Goal: Task Accomplishment & Management: Manage account settings

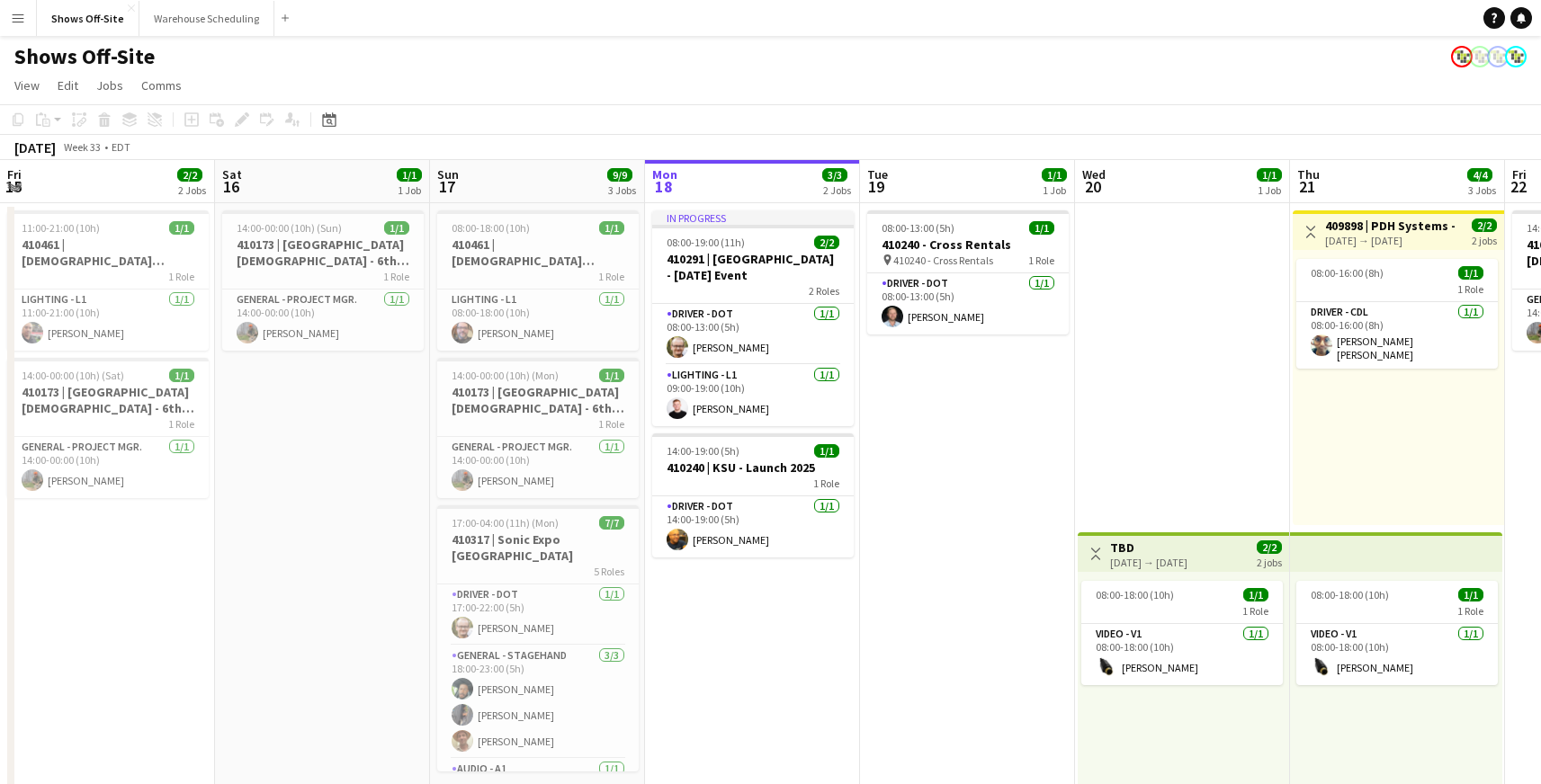
scroll to position [0, 430]
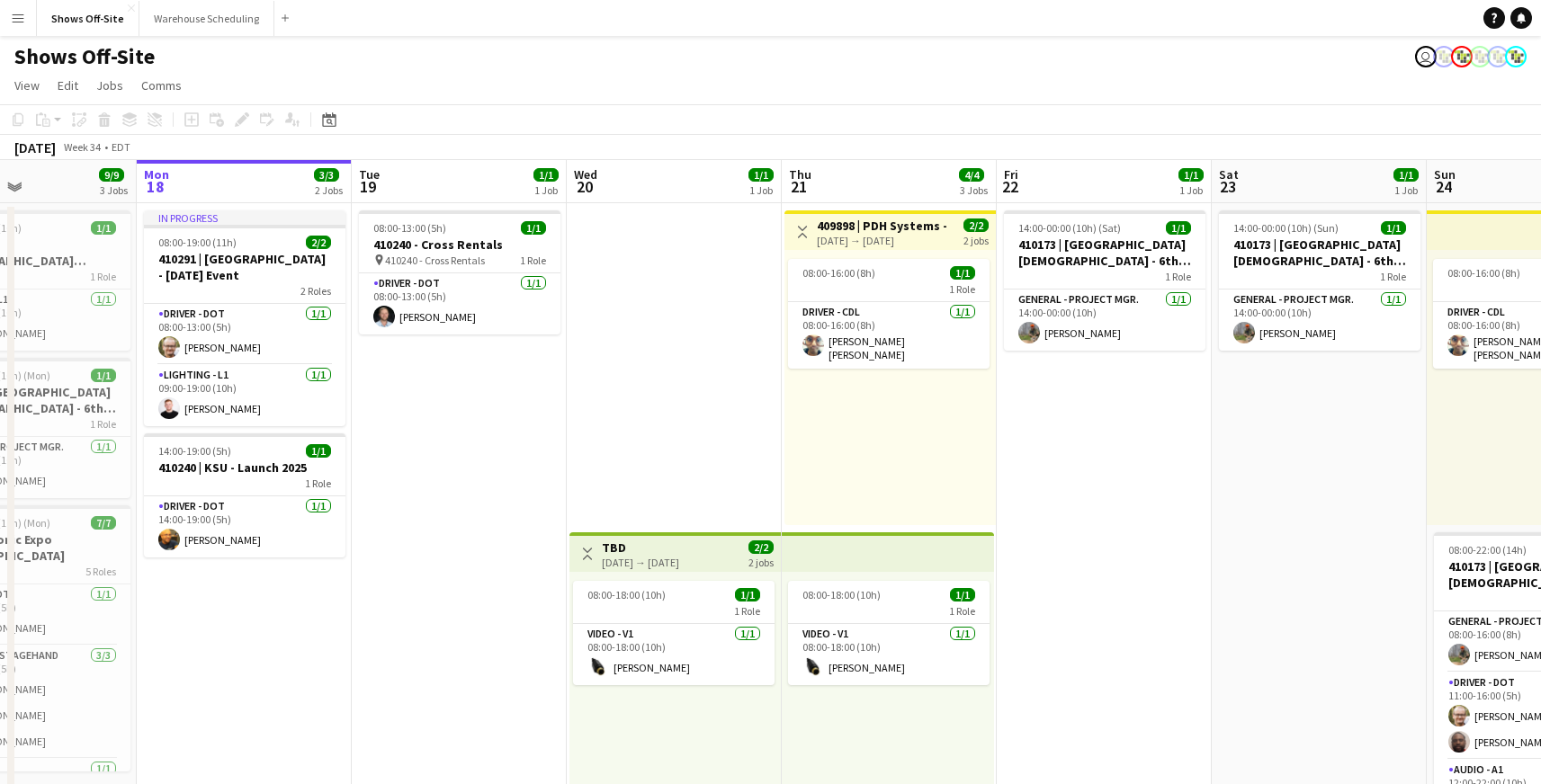
drag, startPoint x: 1208, startPoint y: 425, endPoint x: 691, endPoint y: 514, distance: 524.6
click at [691, 514] on app-calendar-viewport "Fri 15 2/2 2 Jobs Sat 16 1/1 1 Job Sun 17 9/9 3 Jobs Mon 18 3/3 2 Jobs Tue 19 1…" at bounding box center [770, 626] width 1541 height 933
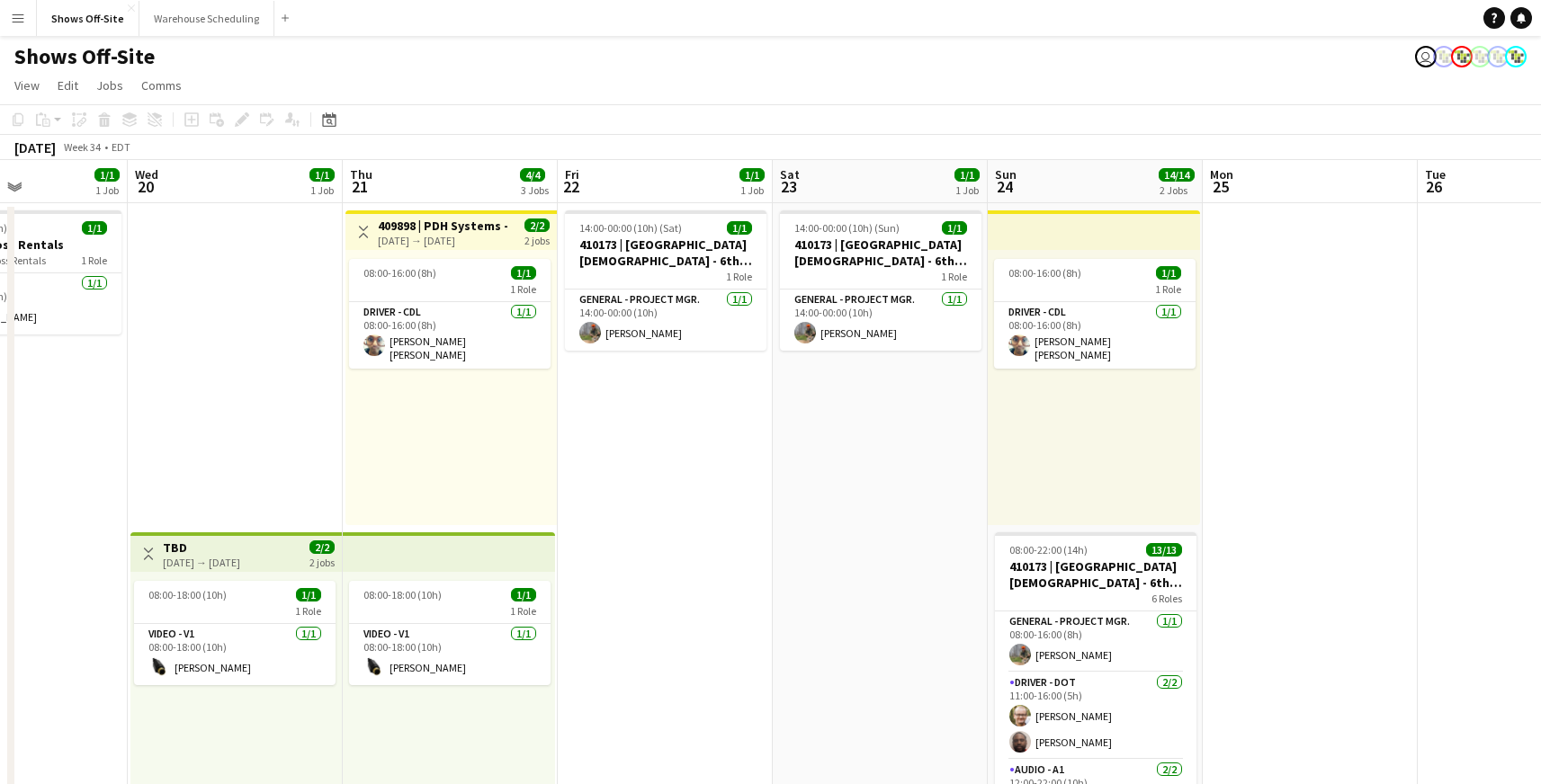
drag, startPoint x: 803, startPoint y: 503, endPoint x: 768, endPoint y: 509, distance: 35.5
click at [803, 503] on app-date-cell "14:00-00:00 (10h) (Sun) 1/1 410173 | [GEOGRAPHIC_DATA][DEMOGRAPHIC_DATA] - 6th …" at bounding box center [880, 653] width 215 height 900
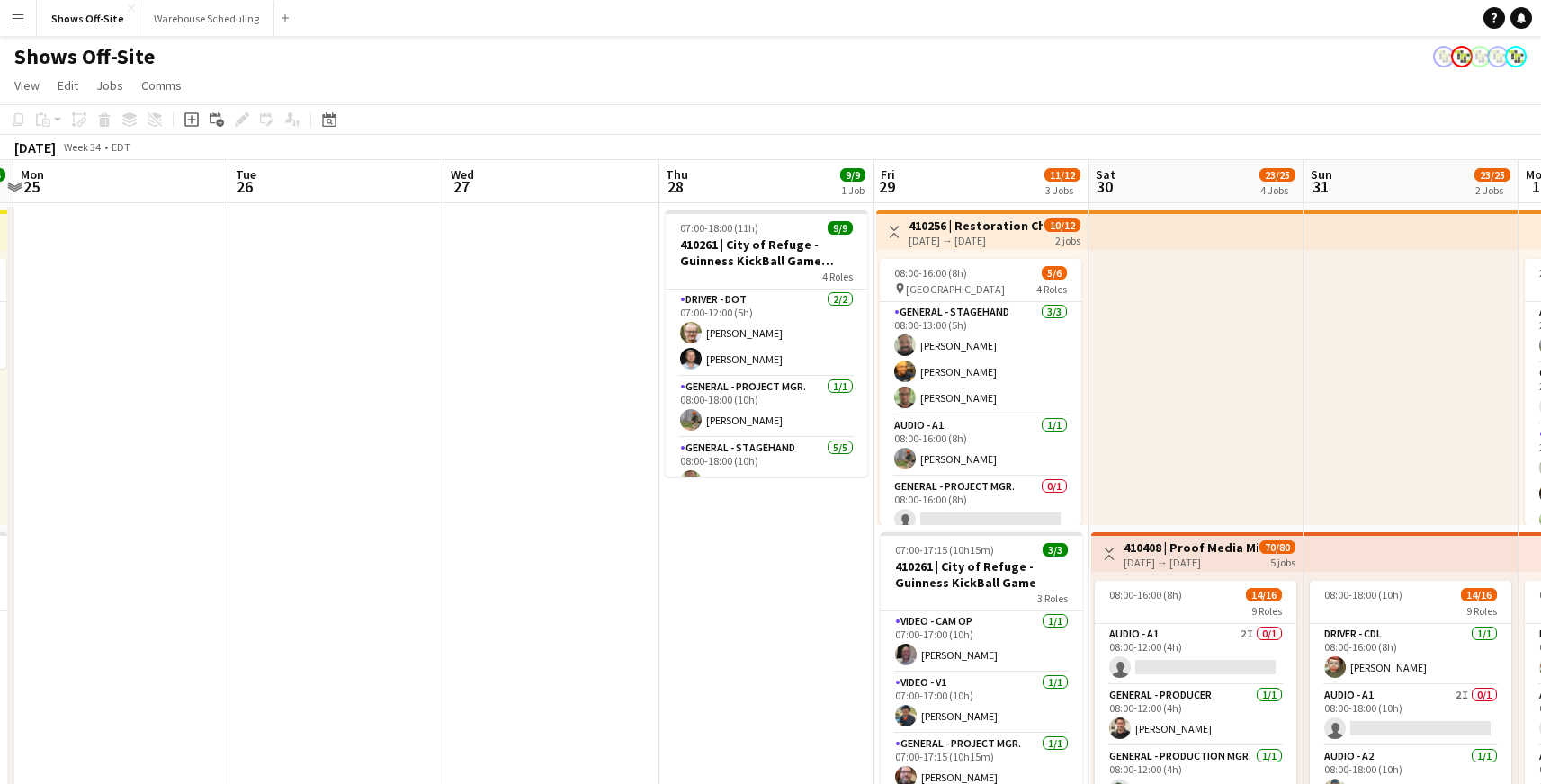
drag, startPoint x: 1174, startPoint y: 442, endPoint x: 1110, endPoint y: 503, distance: 88.4
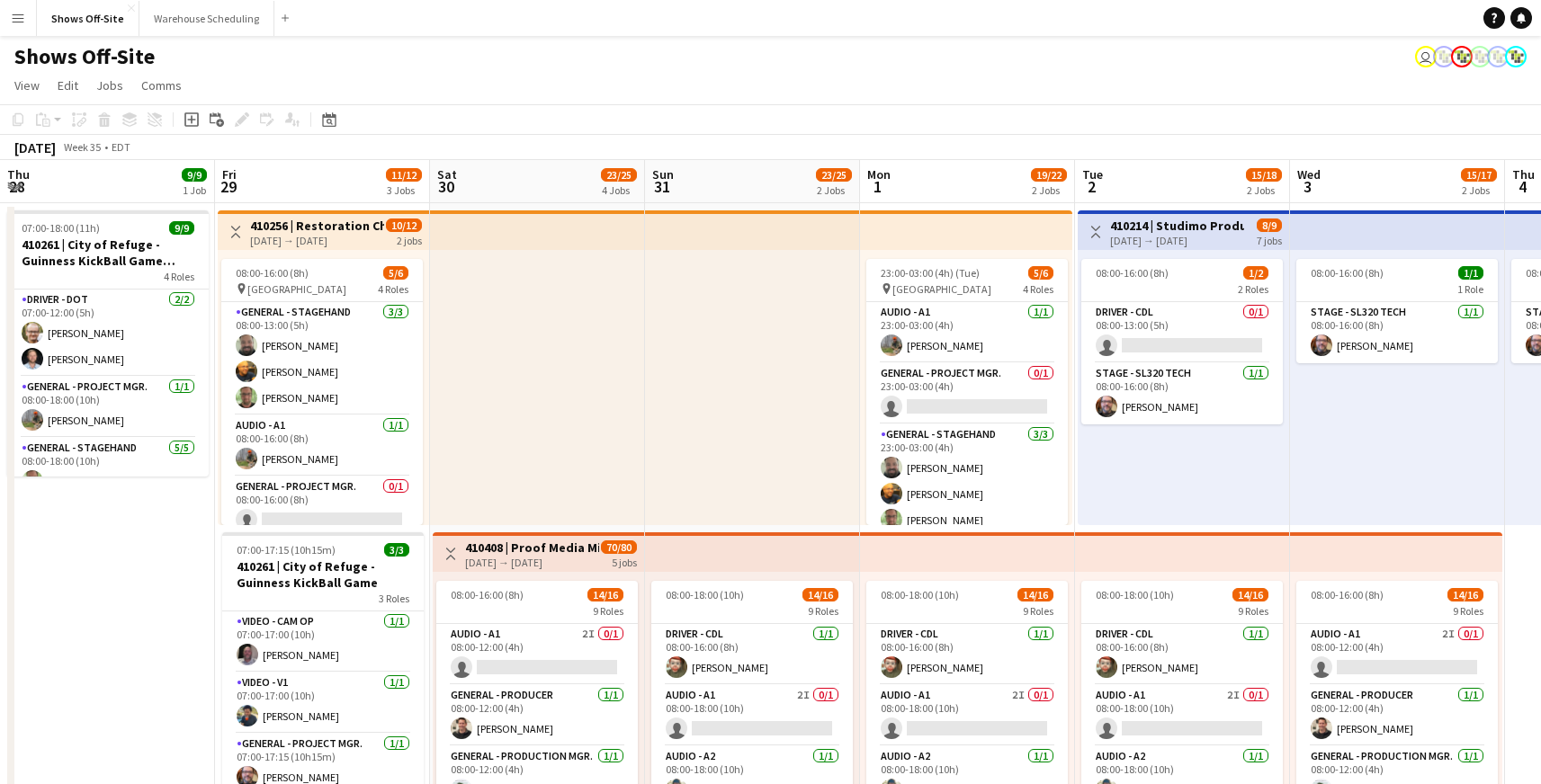
drag, startPoint x: 781, startPoint y: 583, endPoint x: 466, endPoint y: 528, distance: 319.8
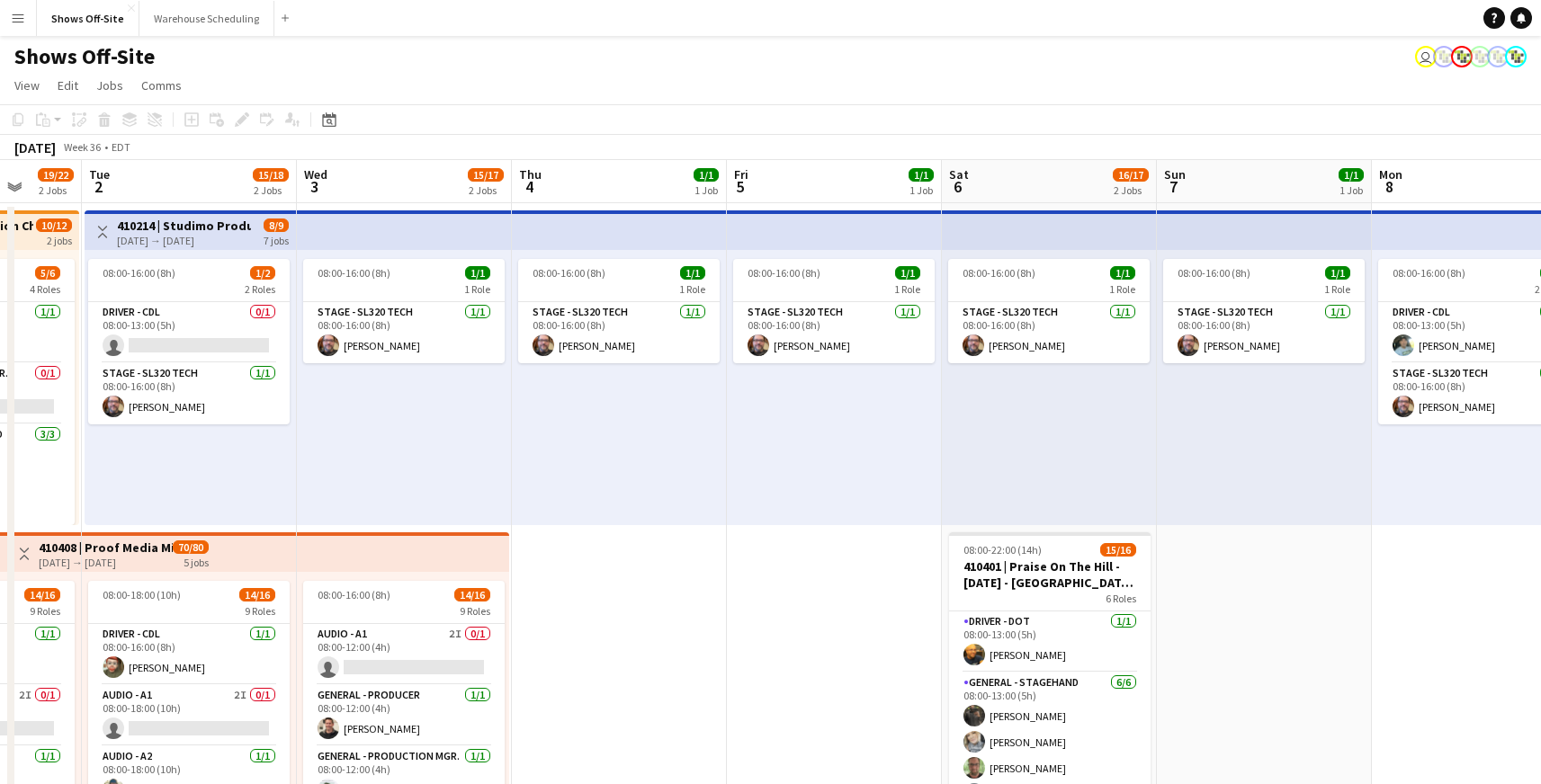
drag, startPoint x: 1388, startPoint y: 604, endPoint x: 649, endPoint y: 574, distance: 739.6
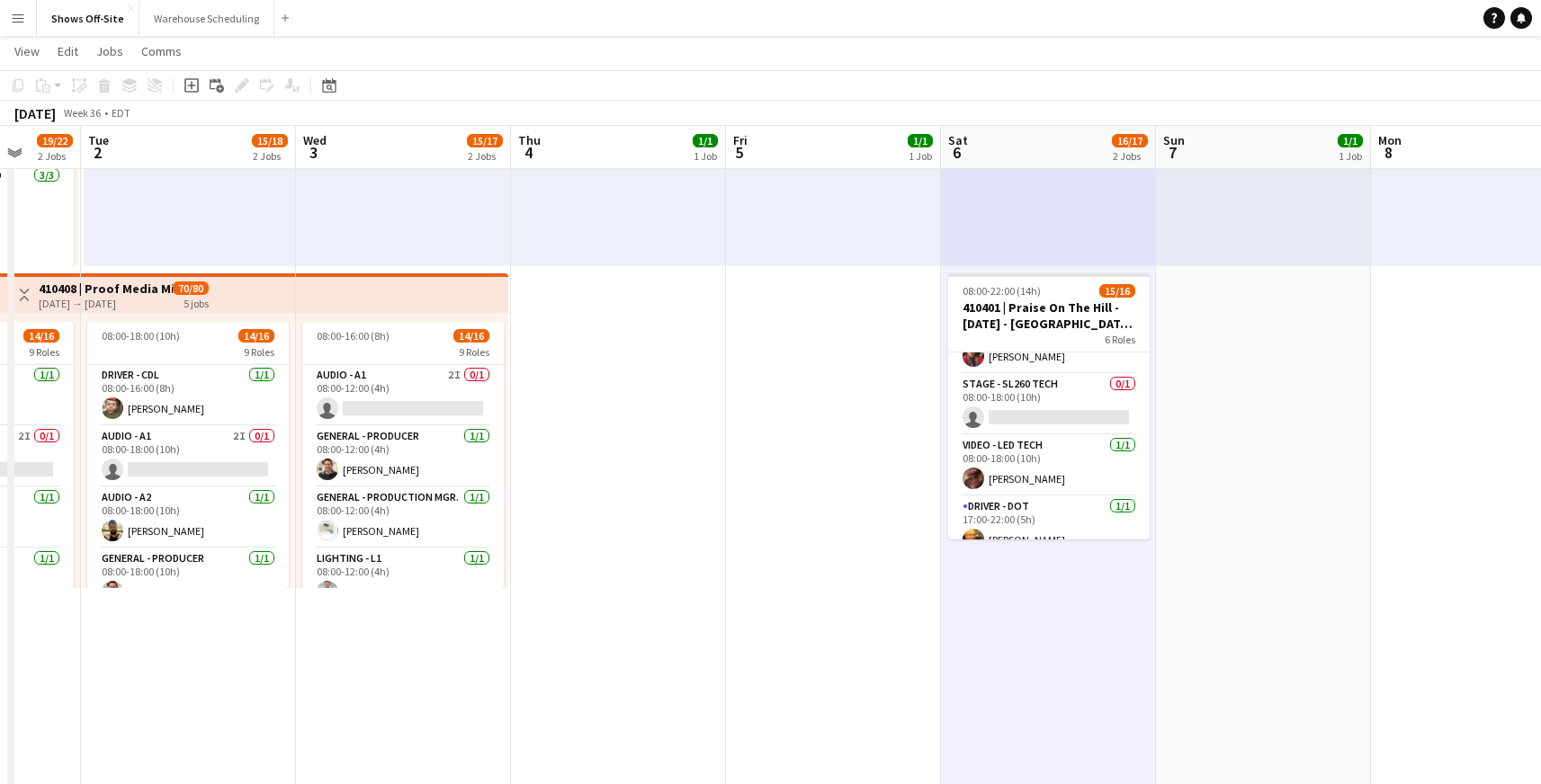
scroll to position [233, 0]
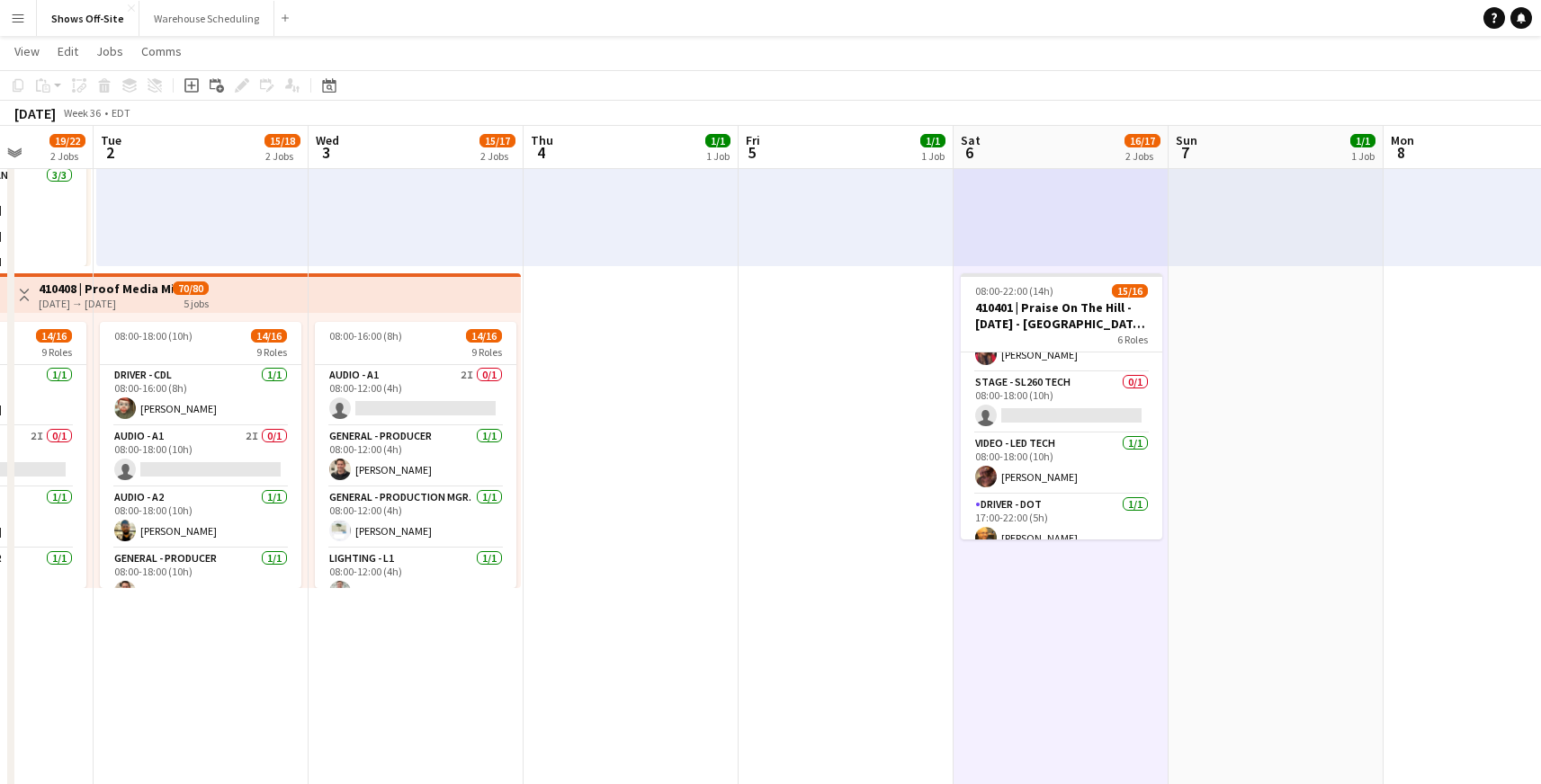
drag, startPoint x: 1186, startPoint y: 452, endPoint x: 770, endPoint y: 446, distance: 416.0
click at [770, 446] on app-calendar-viewport "Fri 29 11/12 3 Jobs Sat 30 23/25 4 Jobs Sun 31 23/25 2 Jobs Mon 1 19/22 2 Jobs …" at bounding box center [770, 626] width 1541 height 1625
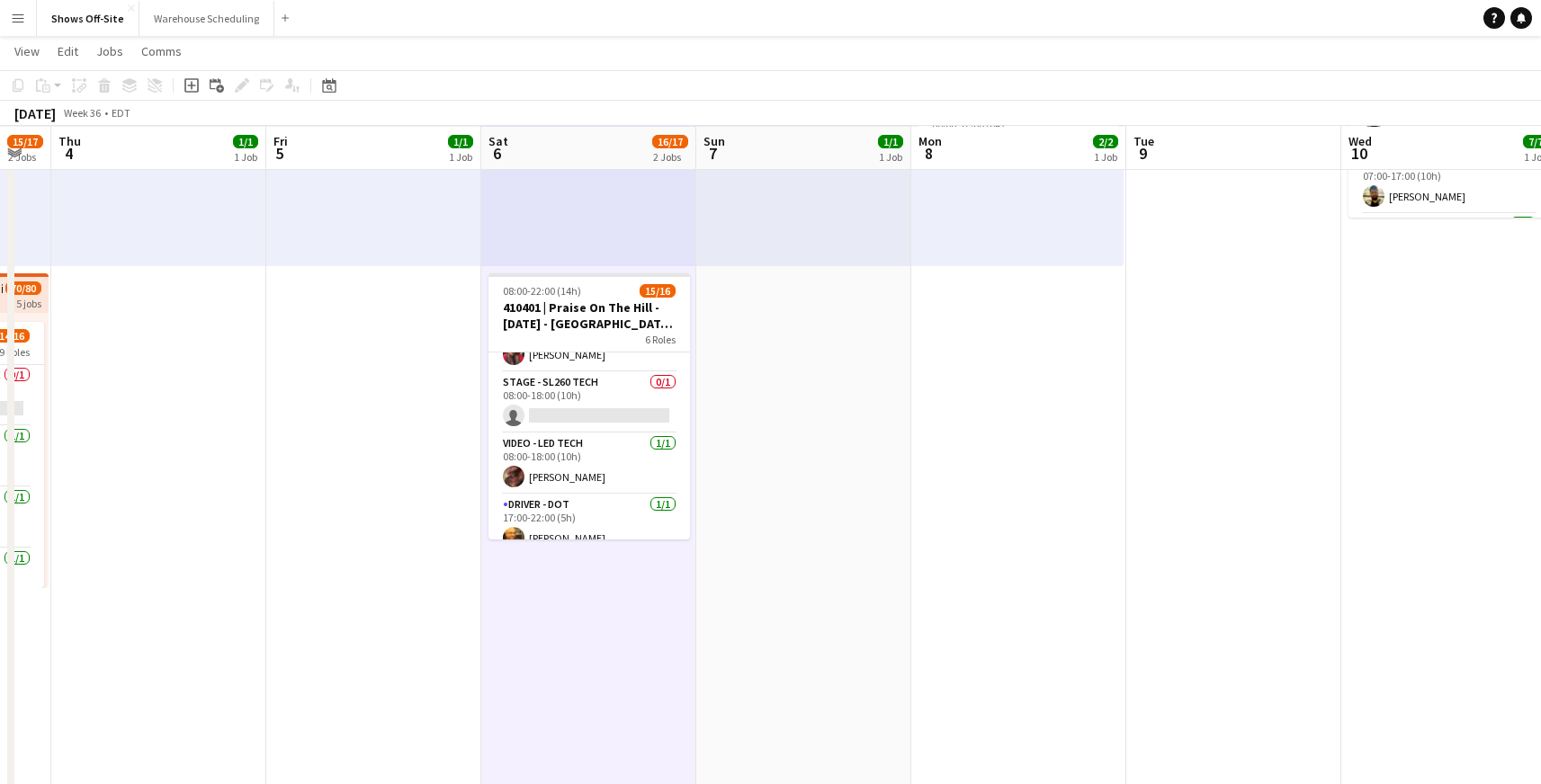
scroll to position [258, 0]
click at [825, 456] on app-date-cell "08:00-16:00 (8h) 1/1 1 Role Stage - SL320 Tech [DATE] 08:00-16:00 (8h) [PERSON_…" at bounding box center [803, 690] width 215 height 1494
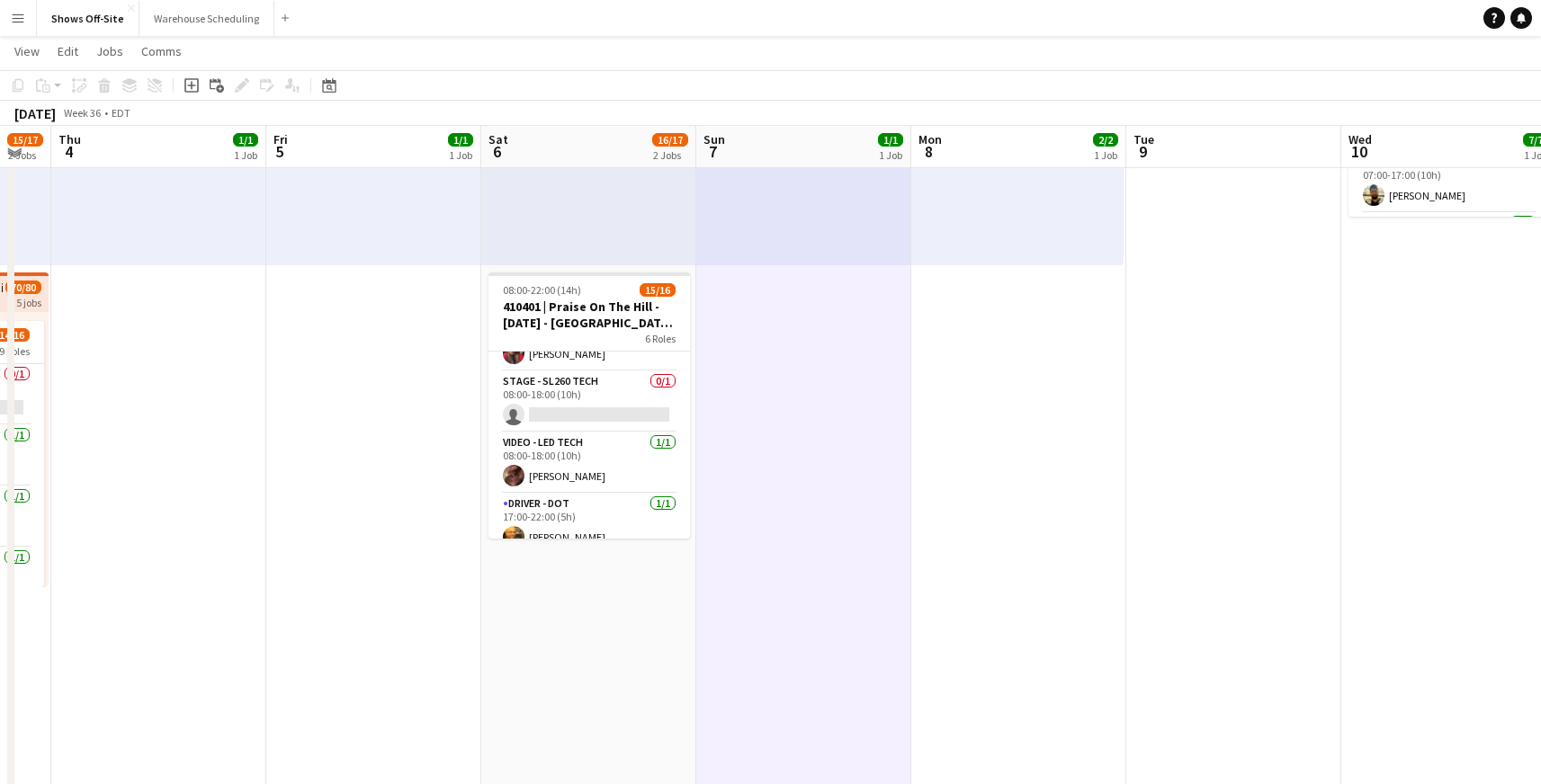
scroll to position [0, 0]
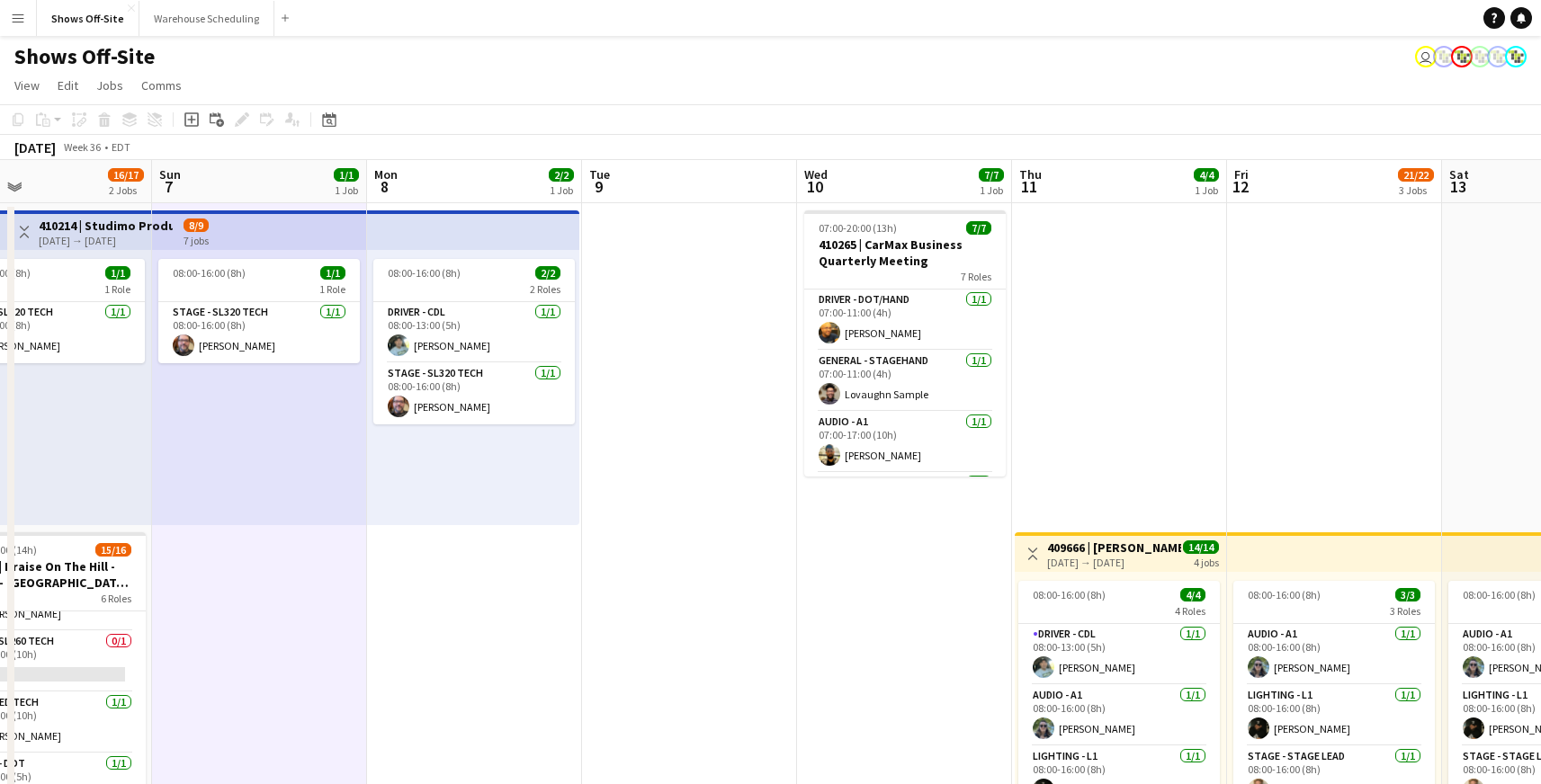
drag, startPoint x: 1199, startPoint y: 595, endPoint x: 596, endPoint y: 574, distance: 603.4
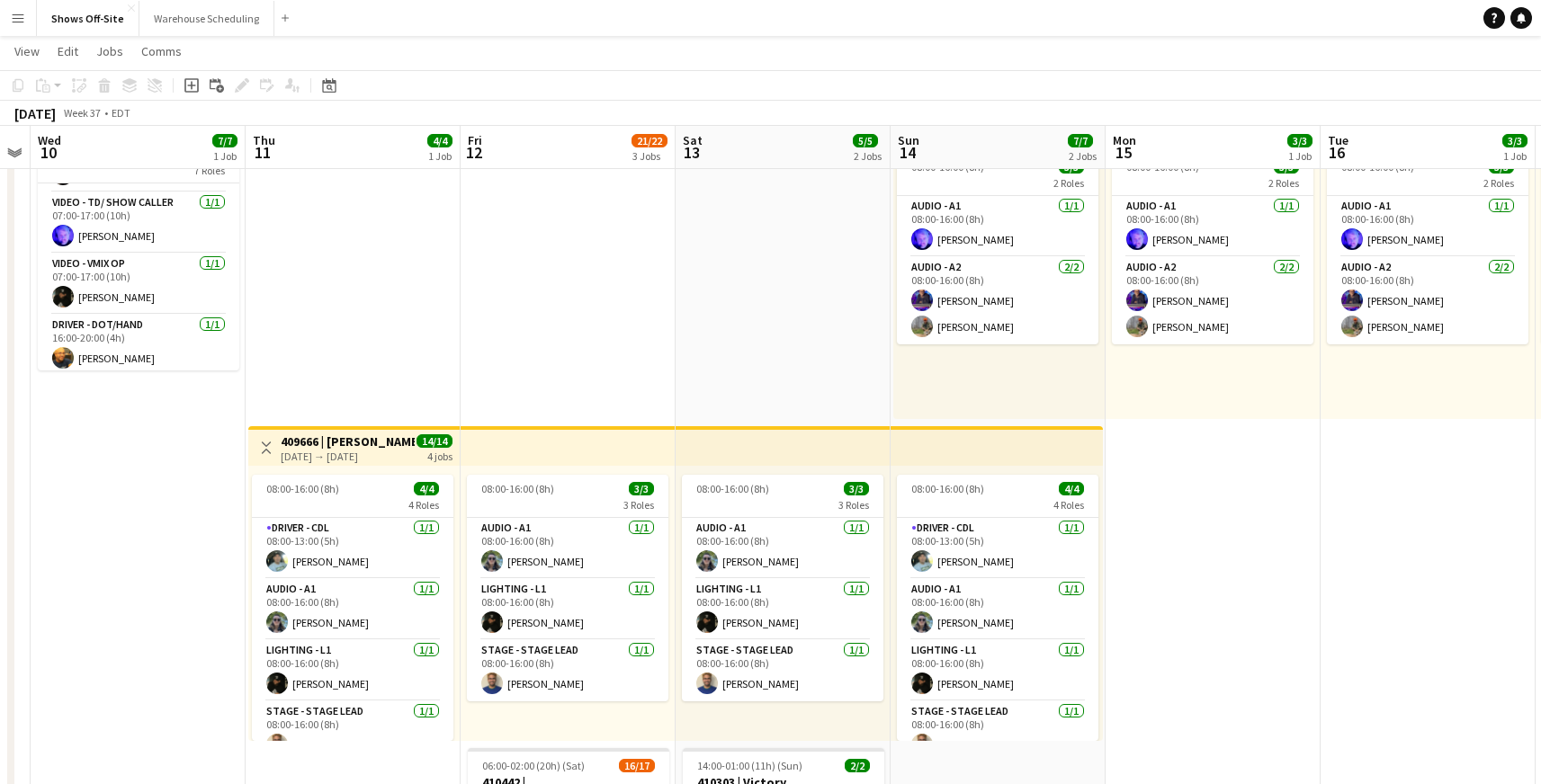
scroll to position [0, 701]
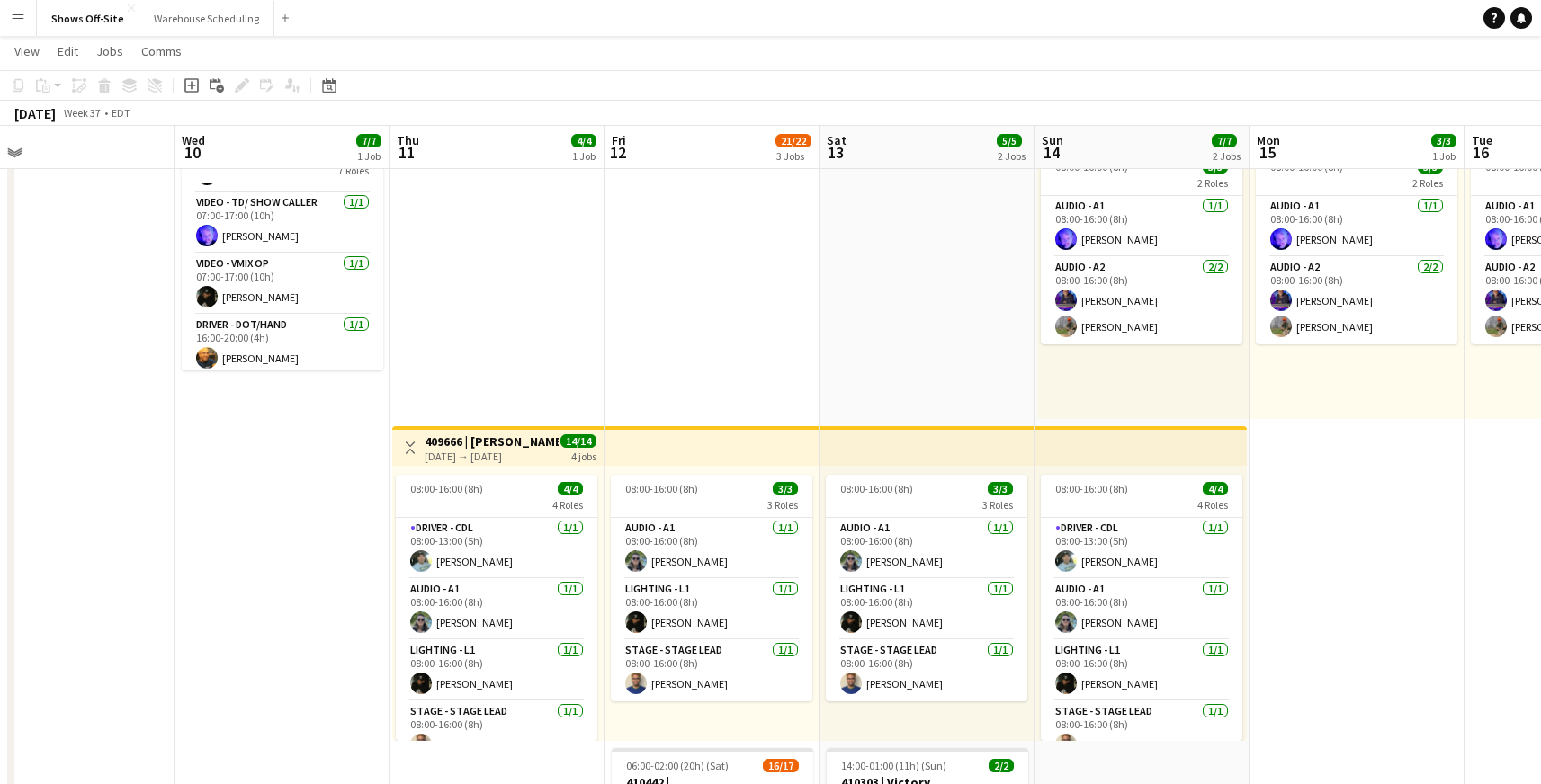
drag, startPoint x: 696, startPoint y: 568, endPoint x: 291, endPoint y: 548, distance: 405.5
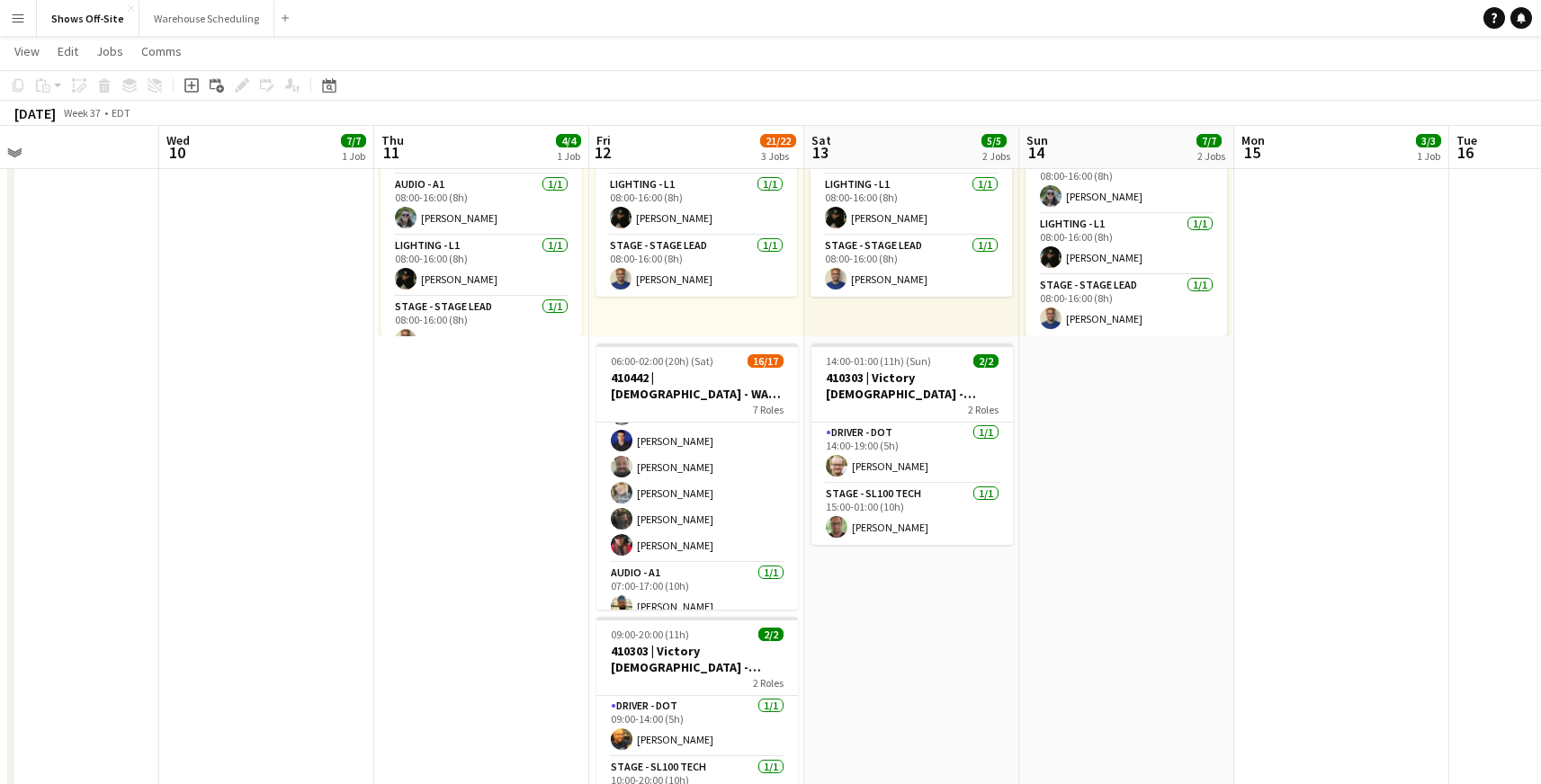
scroll to position [338, 0]
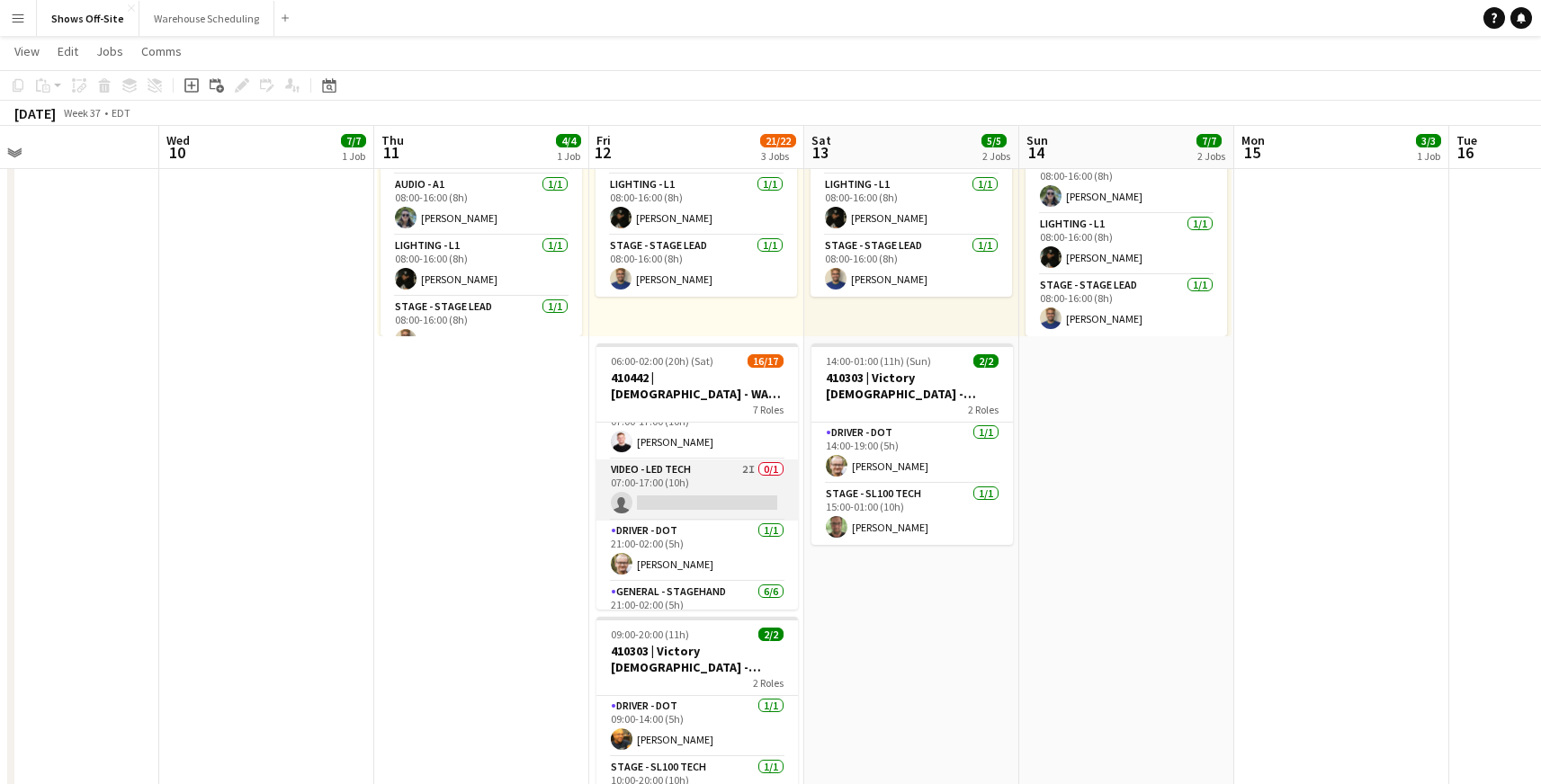
click at [722, 496] on app-card-role "Video - LED Tech 2I 0/1 07:00-17:00 (10h) single-neutral-actions" at bounding box center [697, 490] width 202 height 61
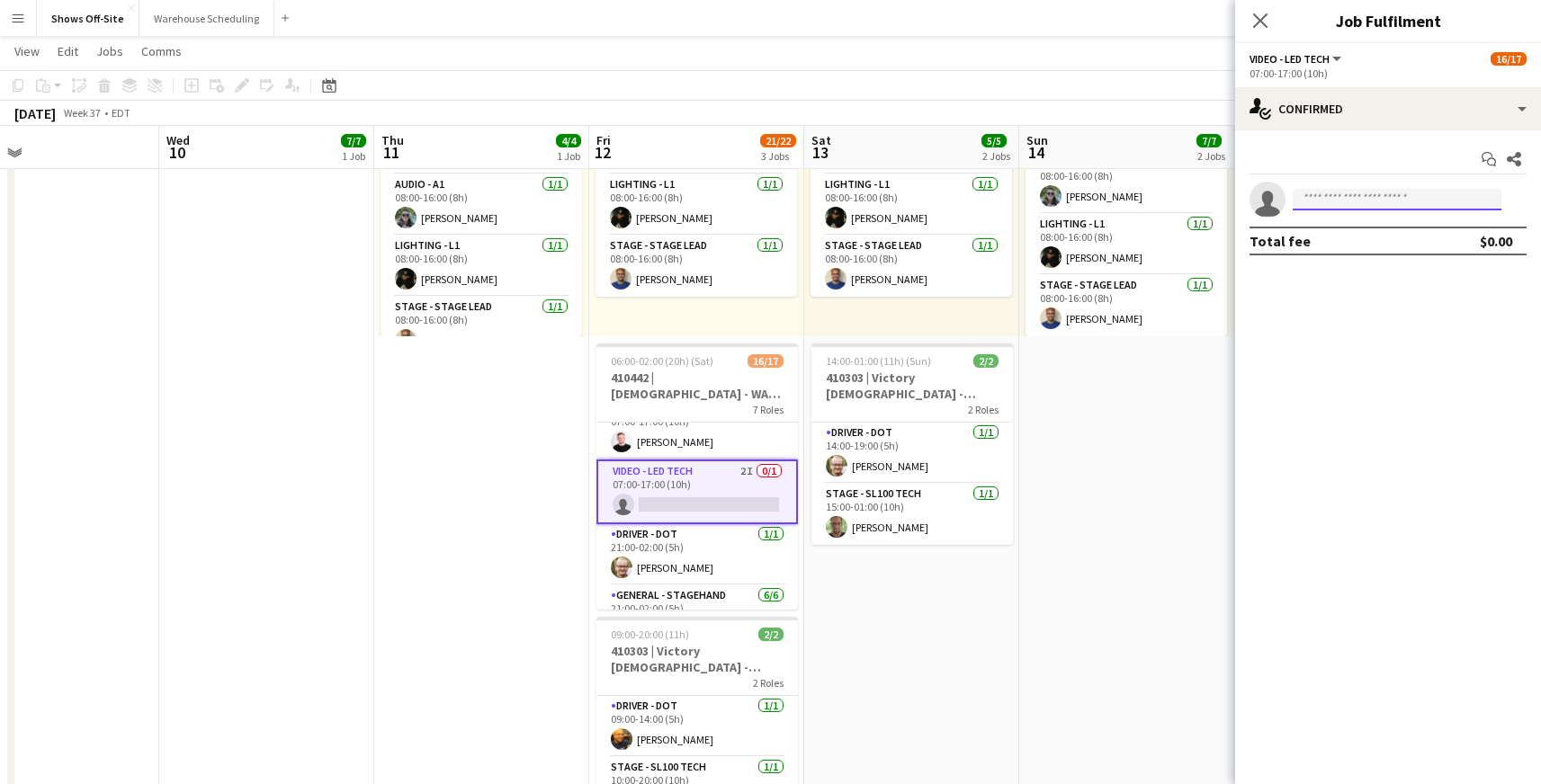
click at [1361, 195] on input at bounding box center [1397, 200] width 209 height 22
type input "***"
click at [1358, 225] on span "[PERSON_NAME]" at bounding box center [1358, 225] width 104 height 16
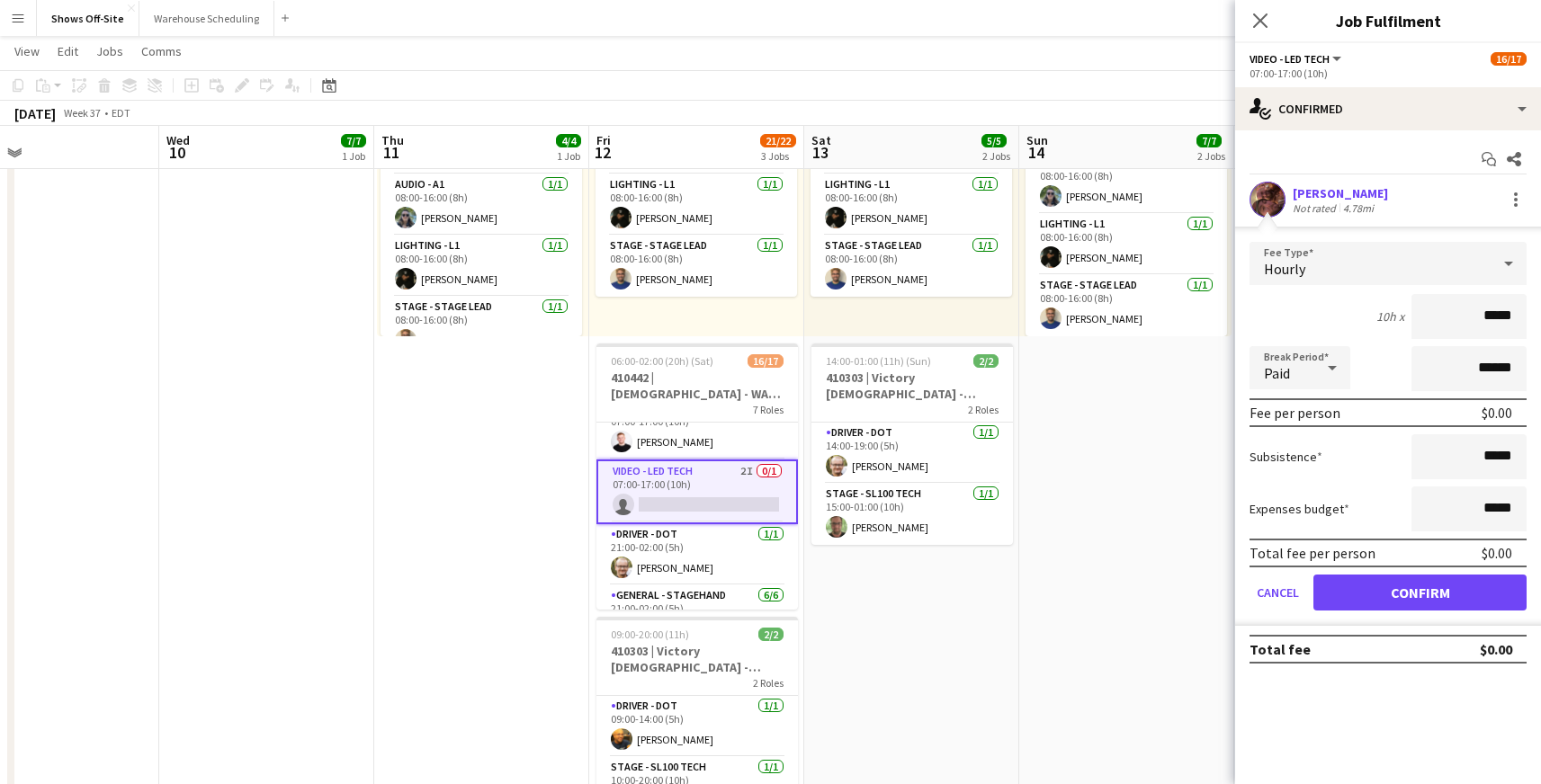
click at [1392, 593] on button "Confirm" at bounding box center [1419, 592] width 213 height 36
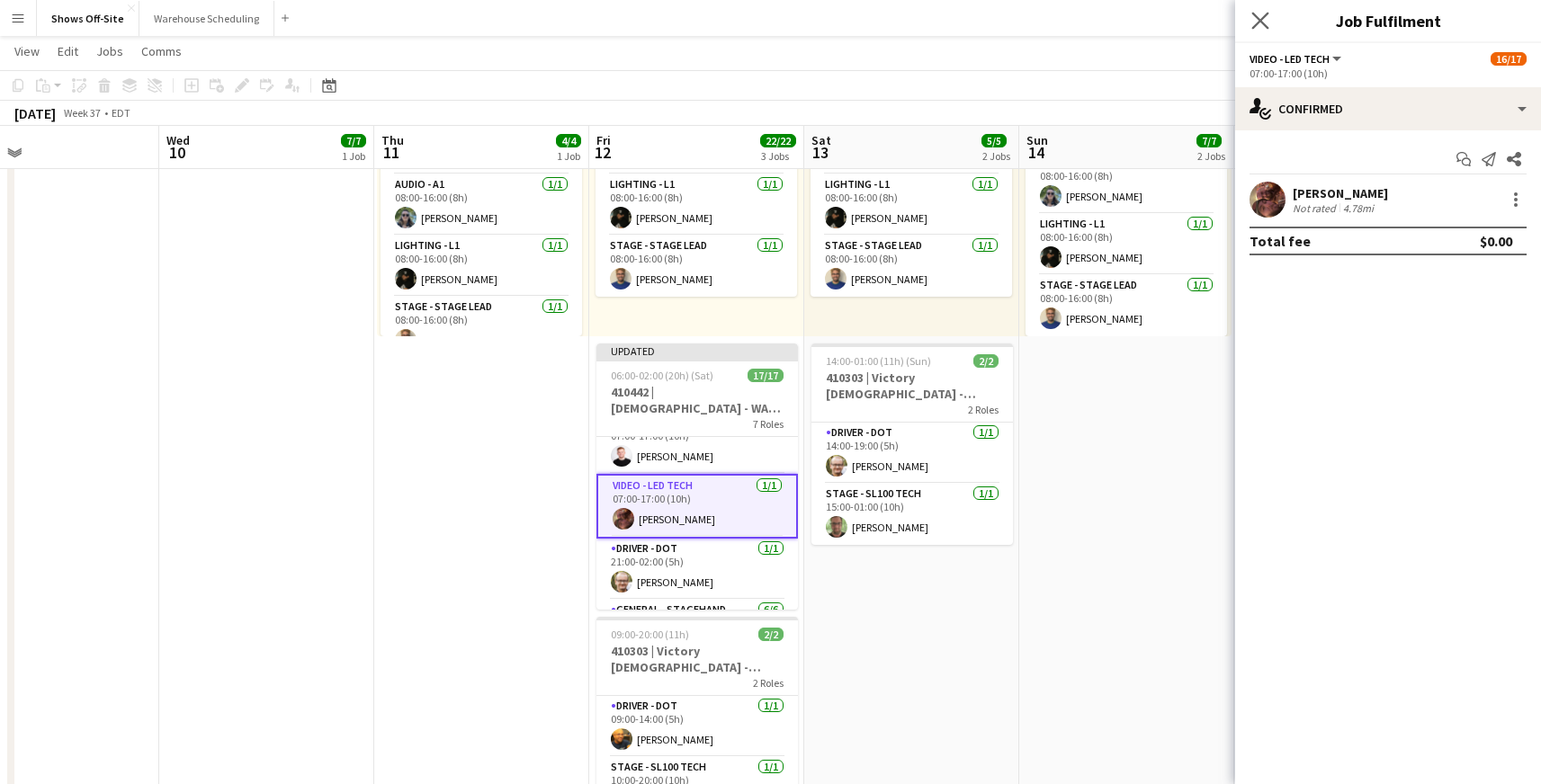
click at [1251, 21] on app-icon "Close pop-in" at bounding box center [1261, 21] width 26 height 26
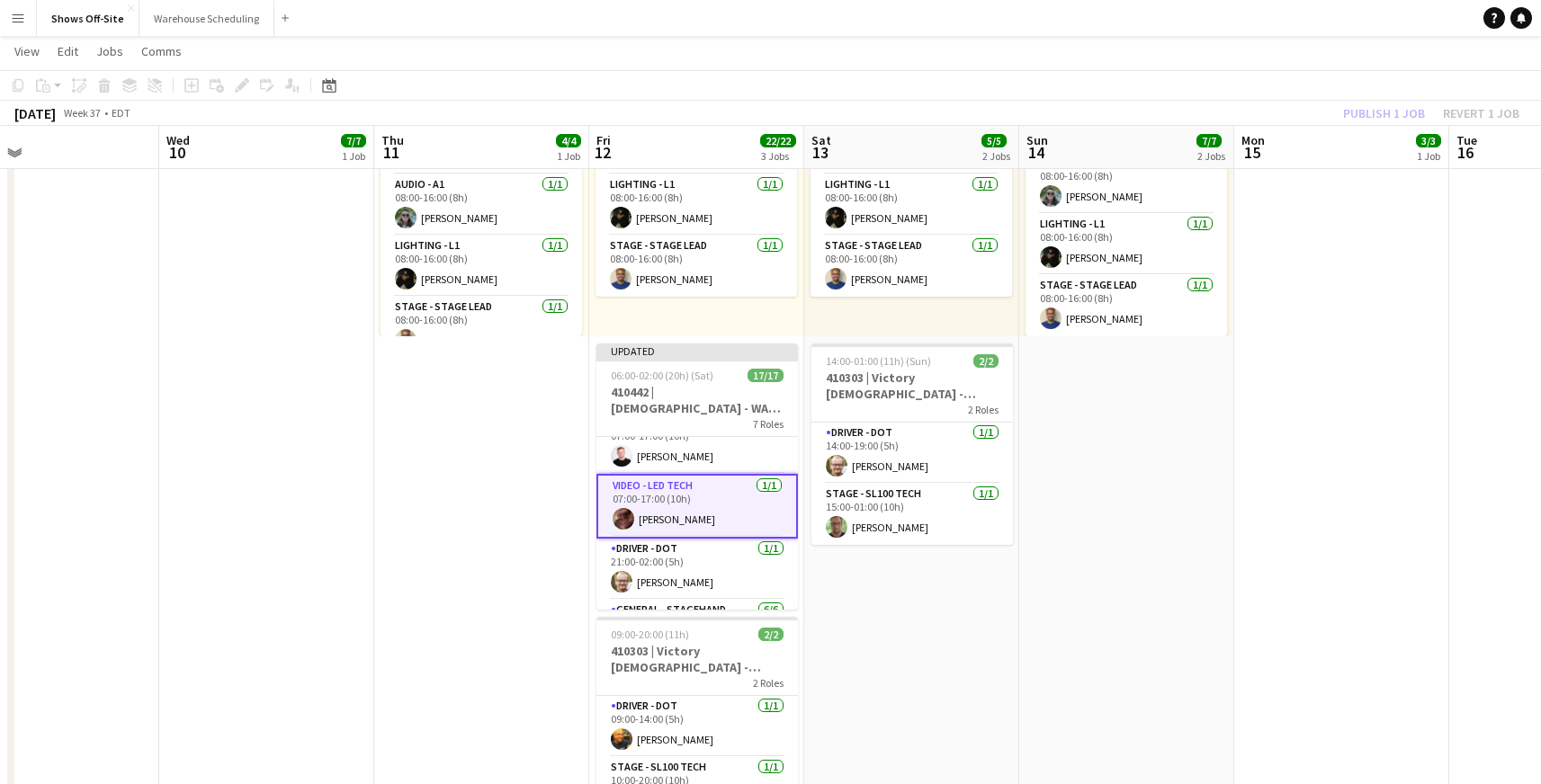
drag, startPoint x: 1311, startPoint y: 107, endPoint x: 1323, endPoint y: 103, distance: 12.6
click at [1311, 107] on div "[DATE] Week 37 • EDT Publish 1 job Revert 1 job" at bounding box center [770, 113] width 1541 height 25
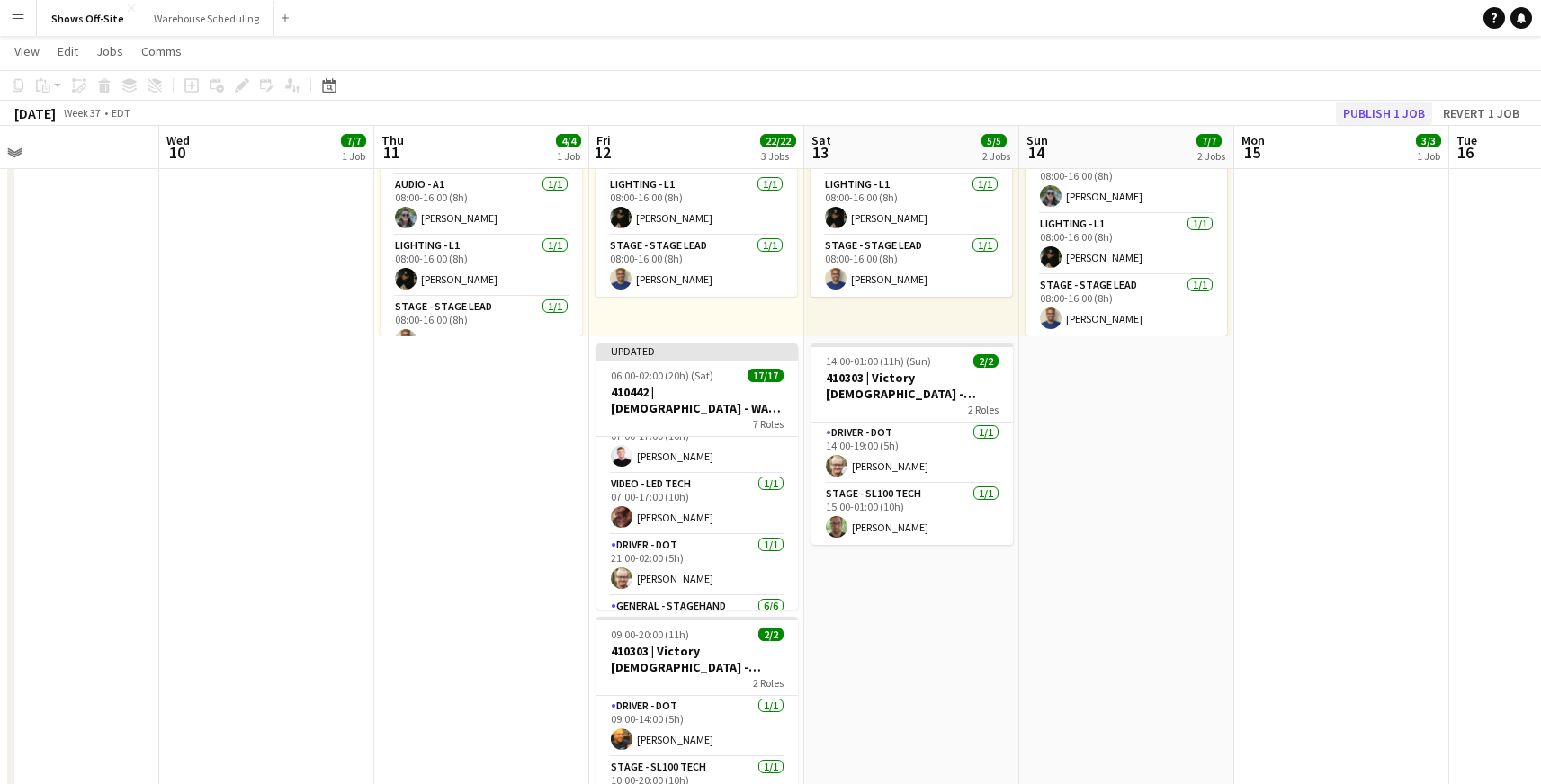
click at [1361, 109] on button "Publish 1 job" at bounding box center [1383, 114] width 96 height 24
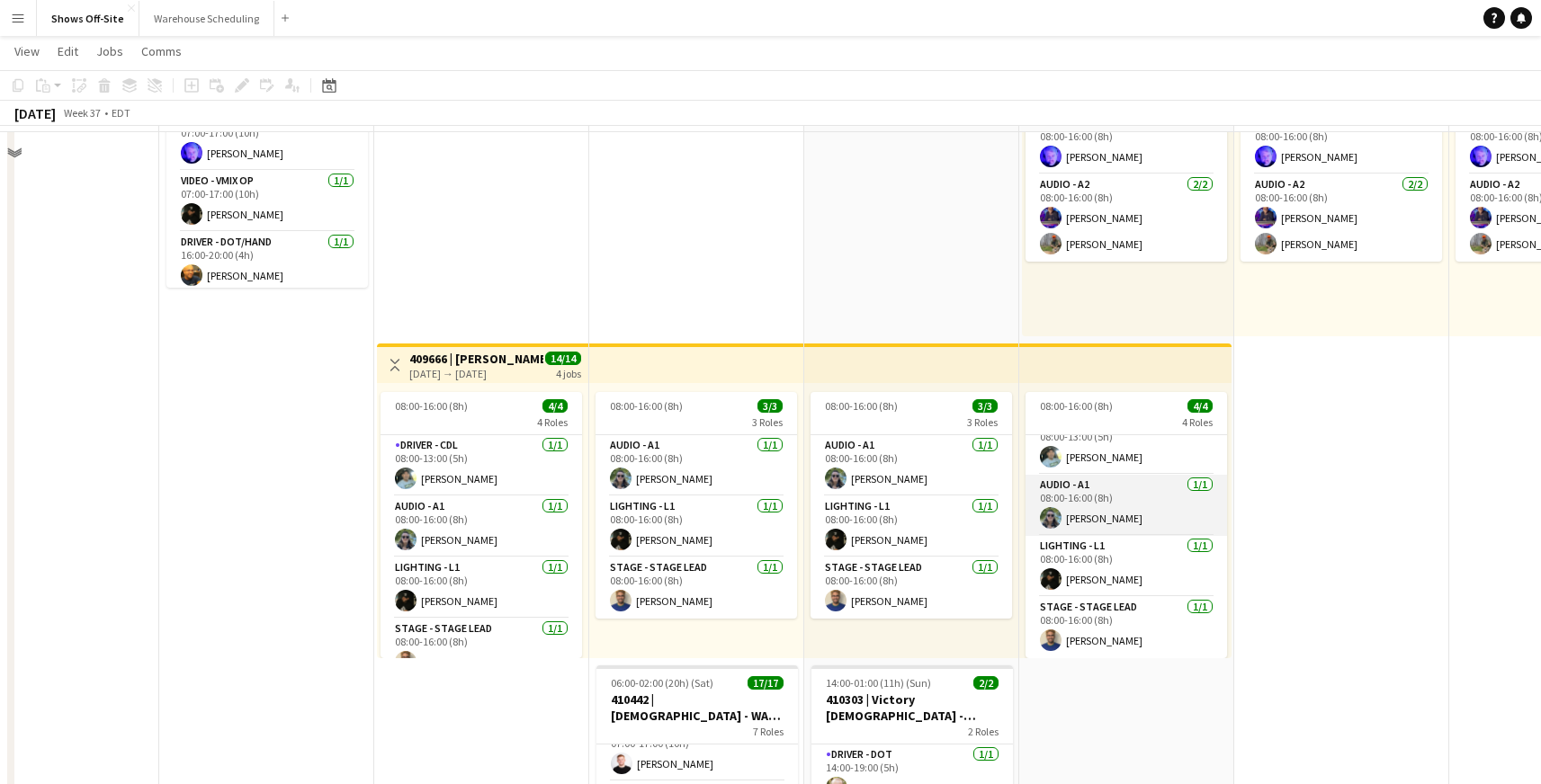
scroll to position [0, 0]
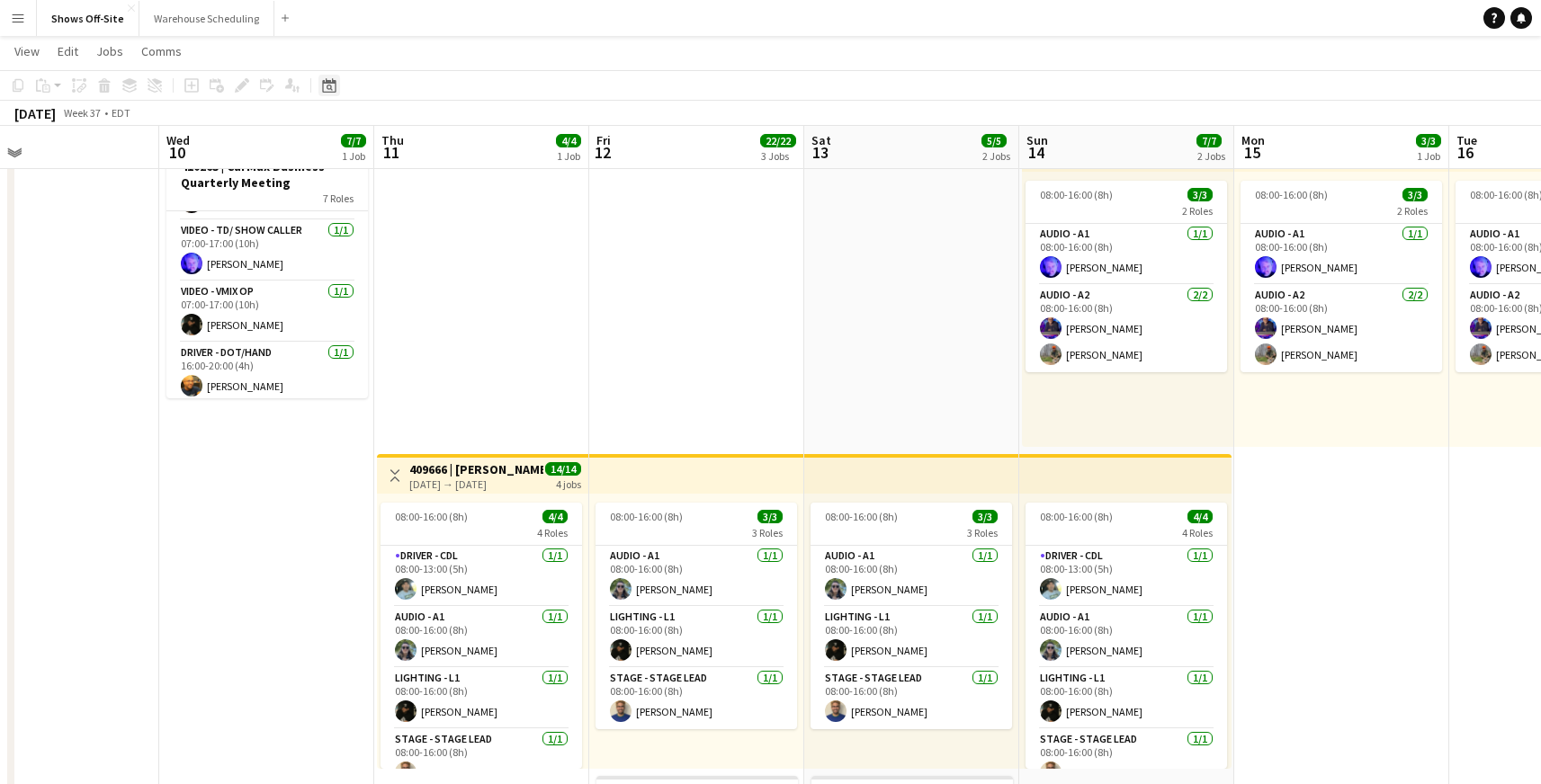
click at [338, 89] on div "Date picker" at bounding box center [330, 85] width 22 height 22
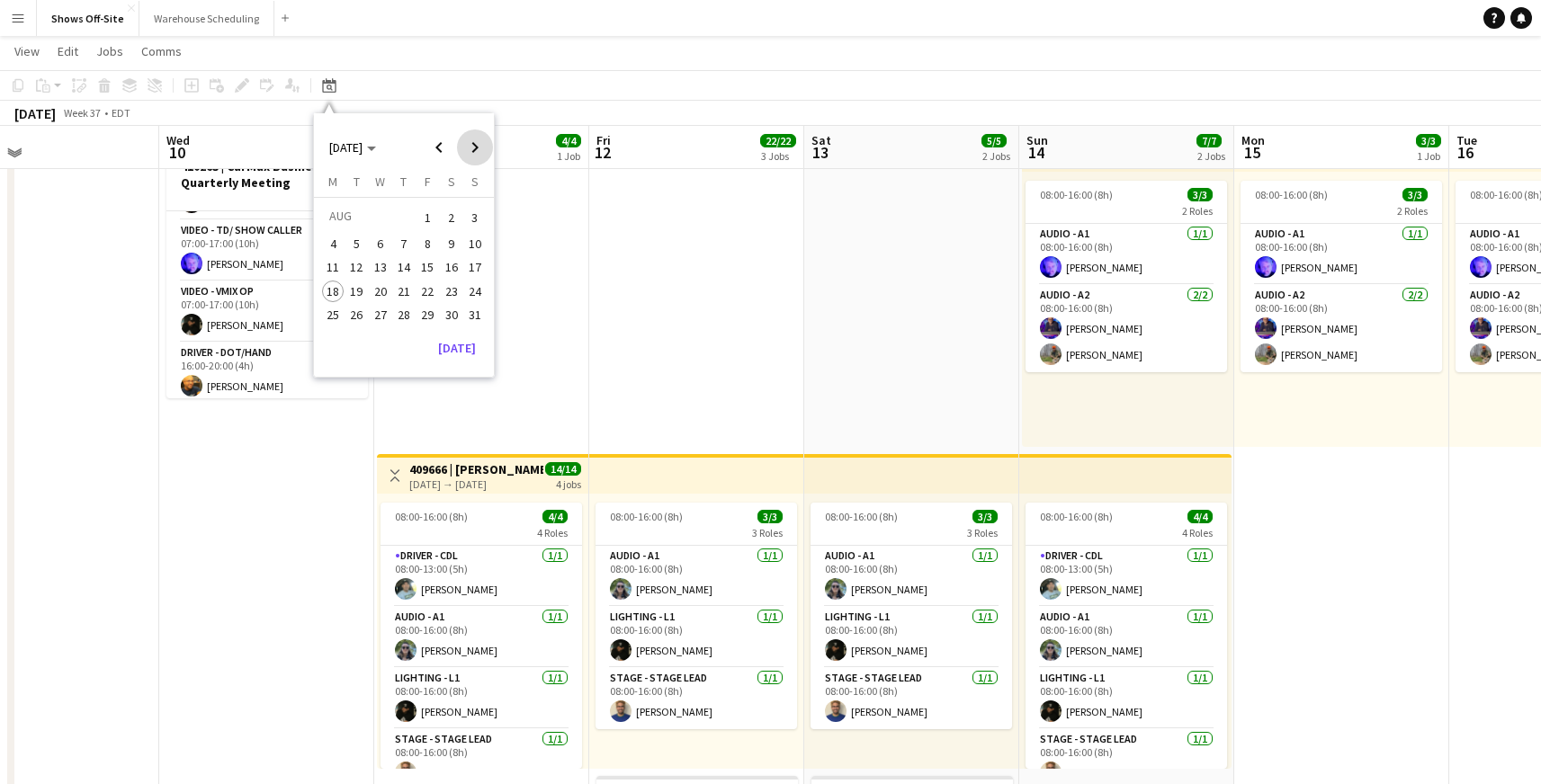
click at [481, 141] on span "Next month" at bounding box center [475, 147] width 36 height 36
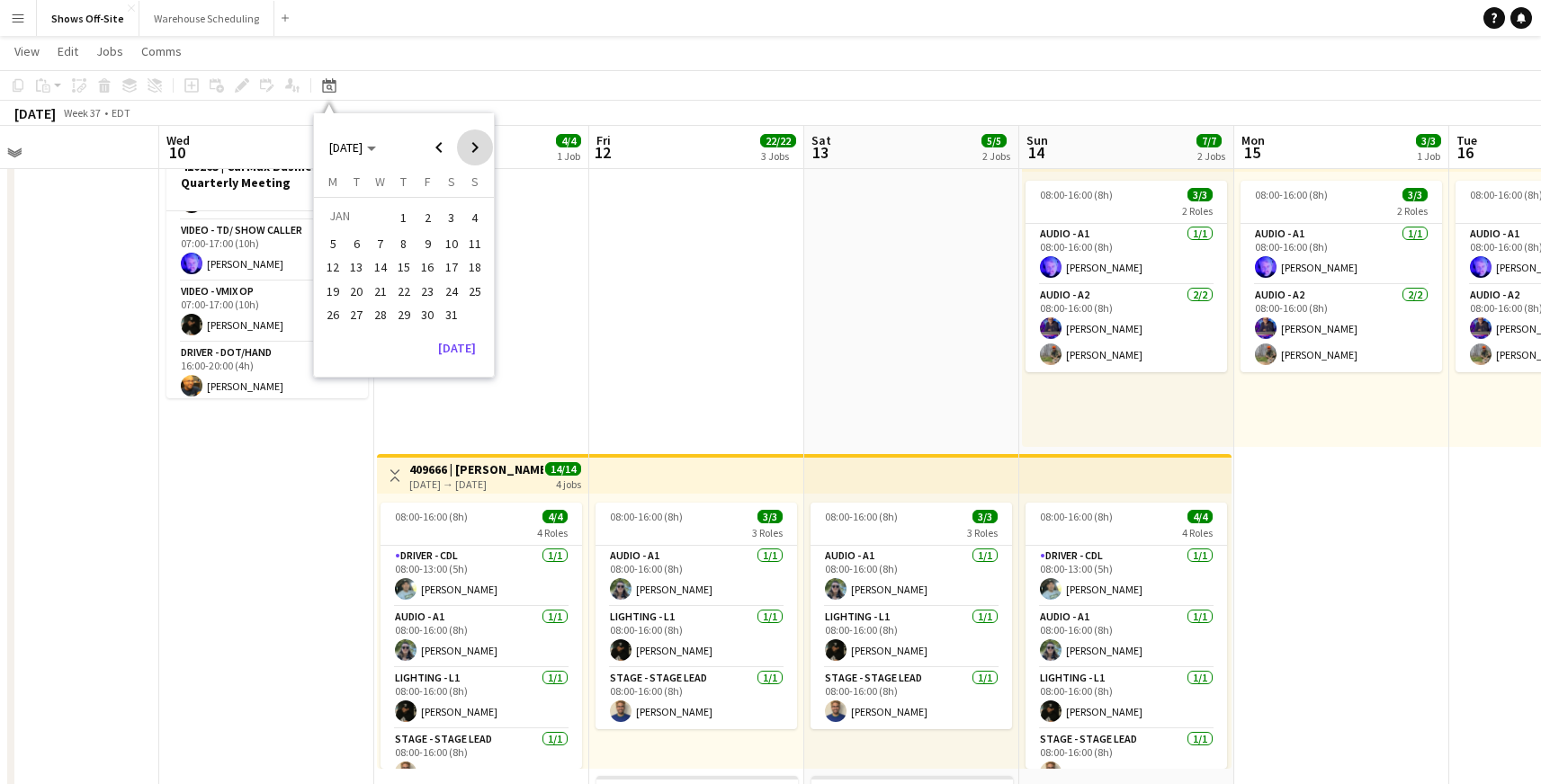
click at [481, 141] on span "Next month" at bounding box center [475, 147] width 36 height 36
click at [421, 288] on span "20" at bounding box center [428, 291] width 22 height 22
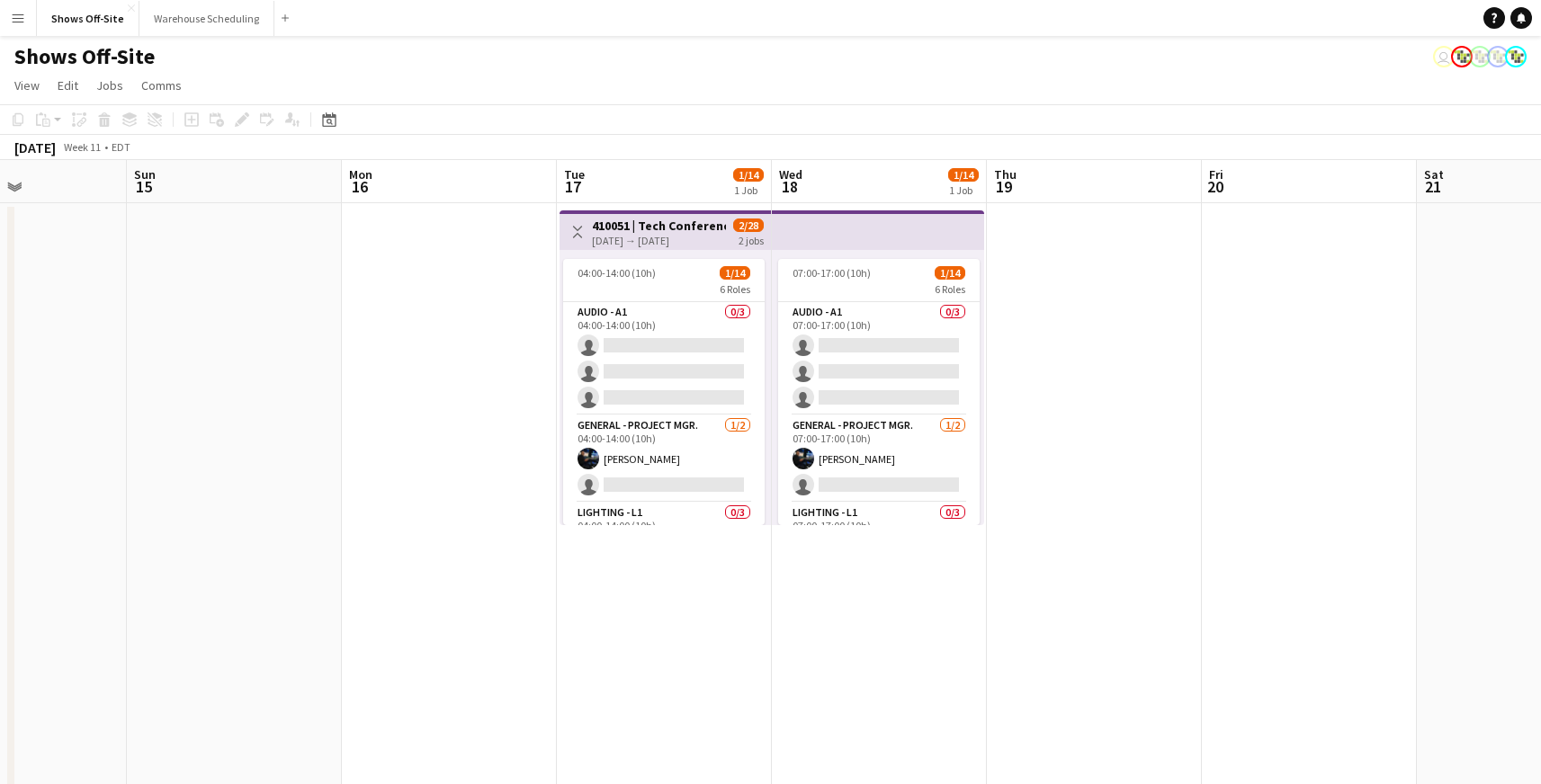
scroll to position [0, 514]
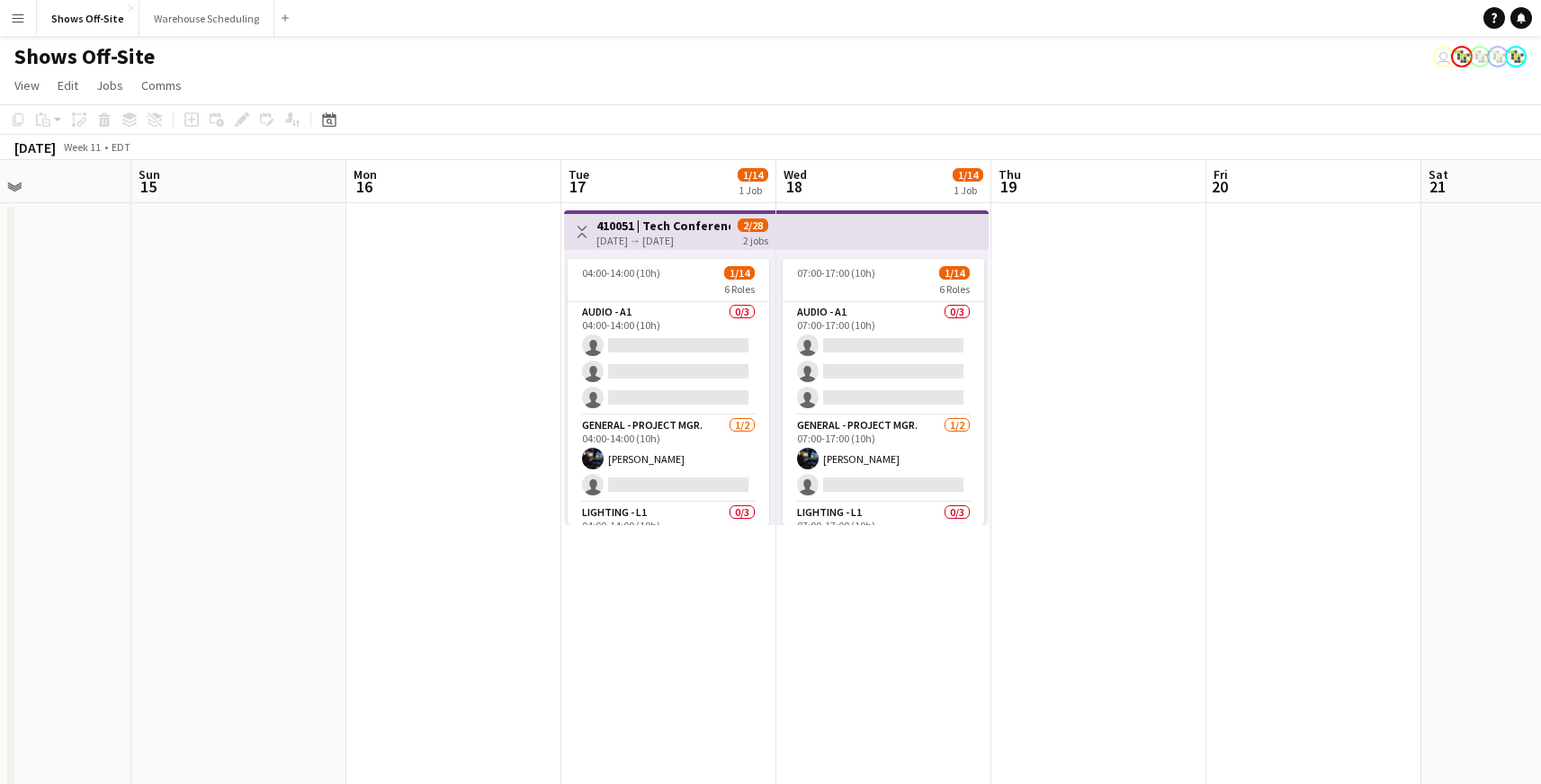
drag, startPoint x: 204, startPoint y: 619, endPoint x: 942, endPoint y: 619, distance: 738.0
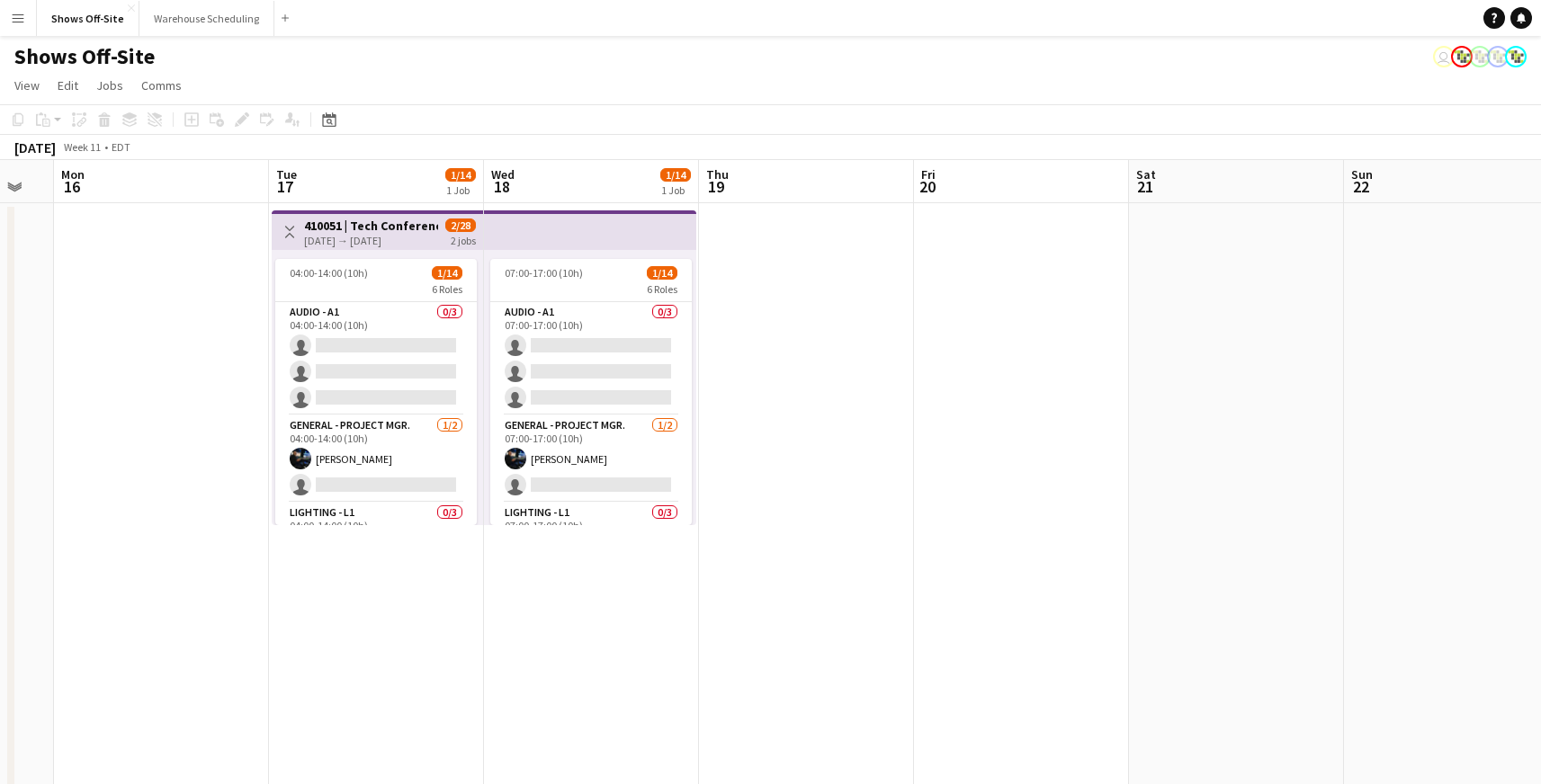
drag, startPoint x: 921, startPoint y: 621, endPoint x: 625, endPoint y: 610, distance: 296.2
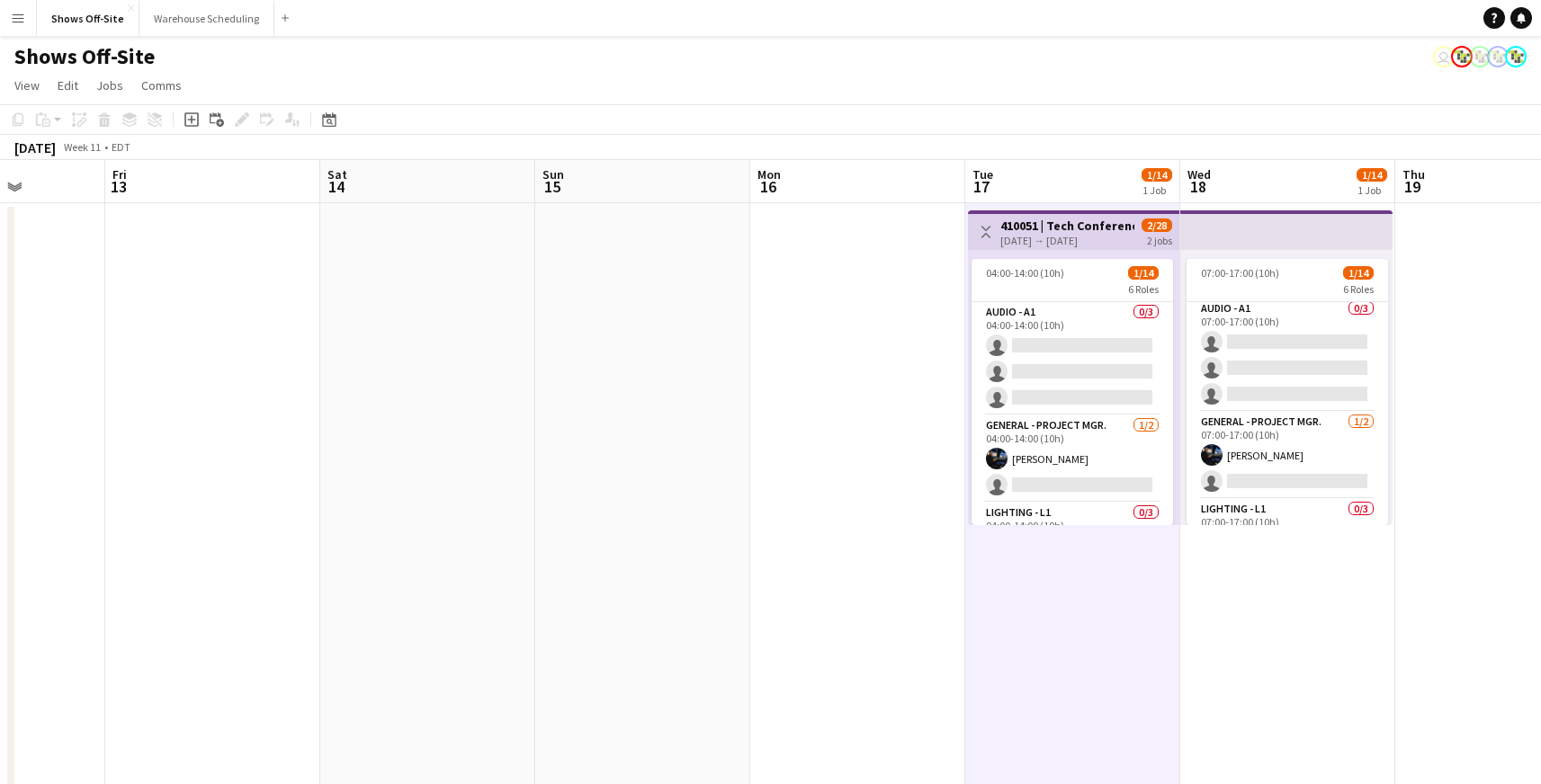
scroll to position [0, 436]
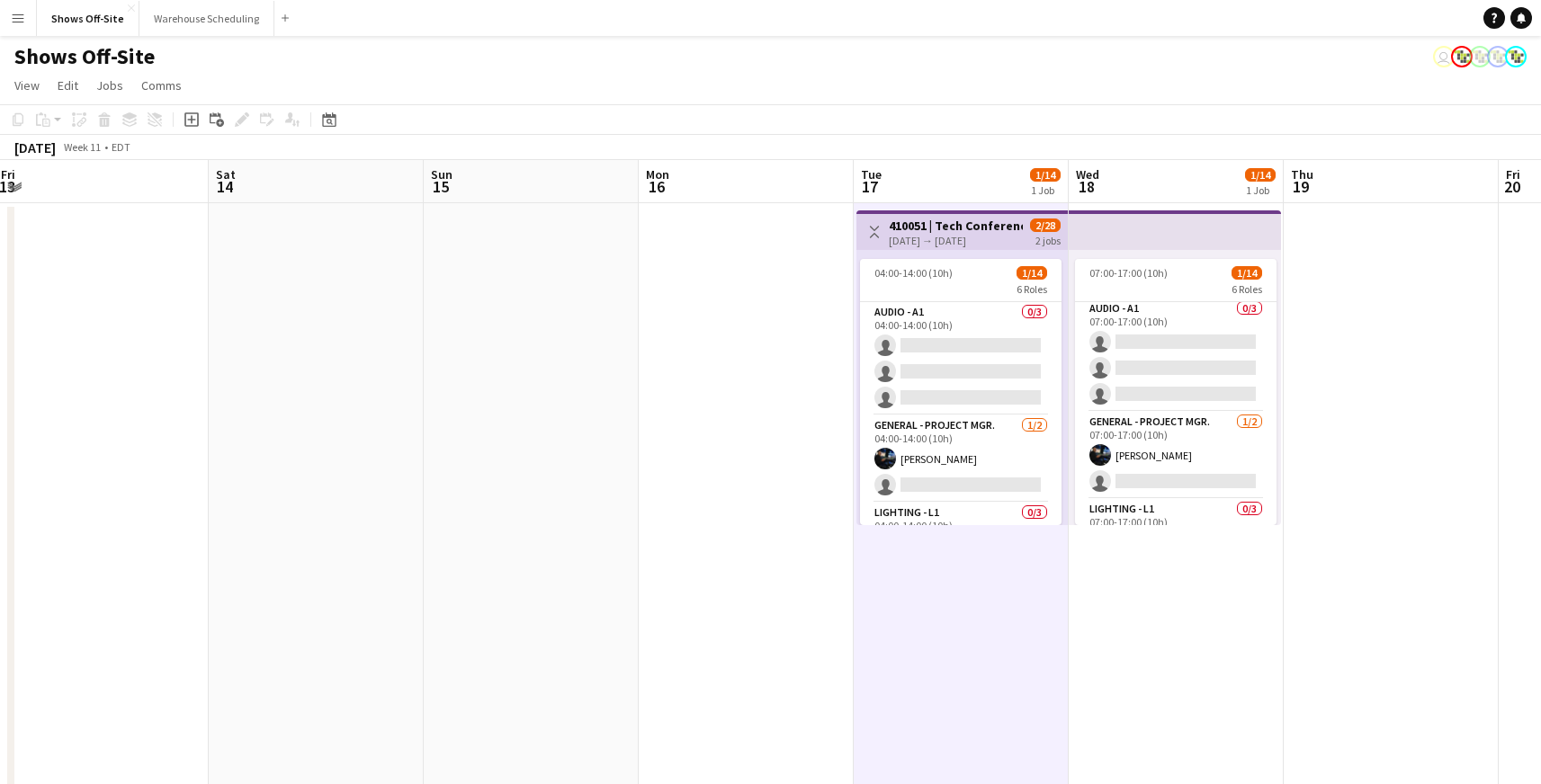
drag, startPoint x: 653, startPoint y: 626, endPoint x: 1168, endPoint y: 588, distance: 516.4
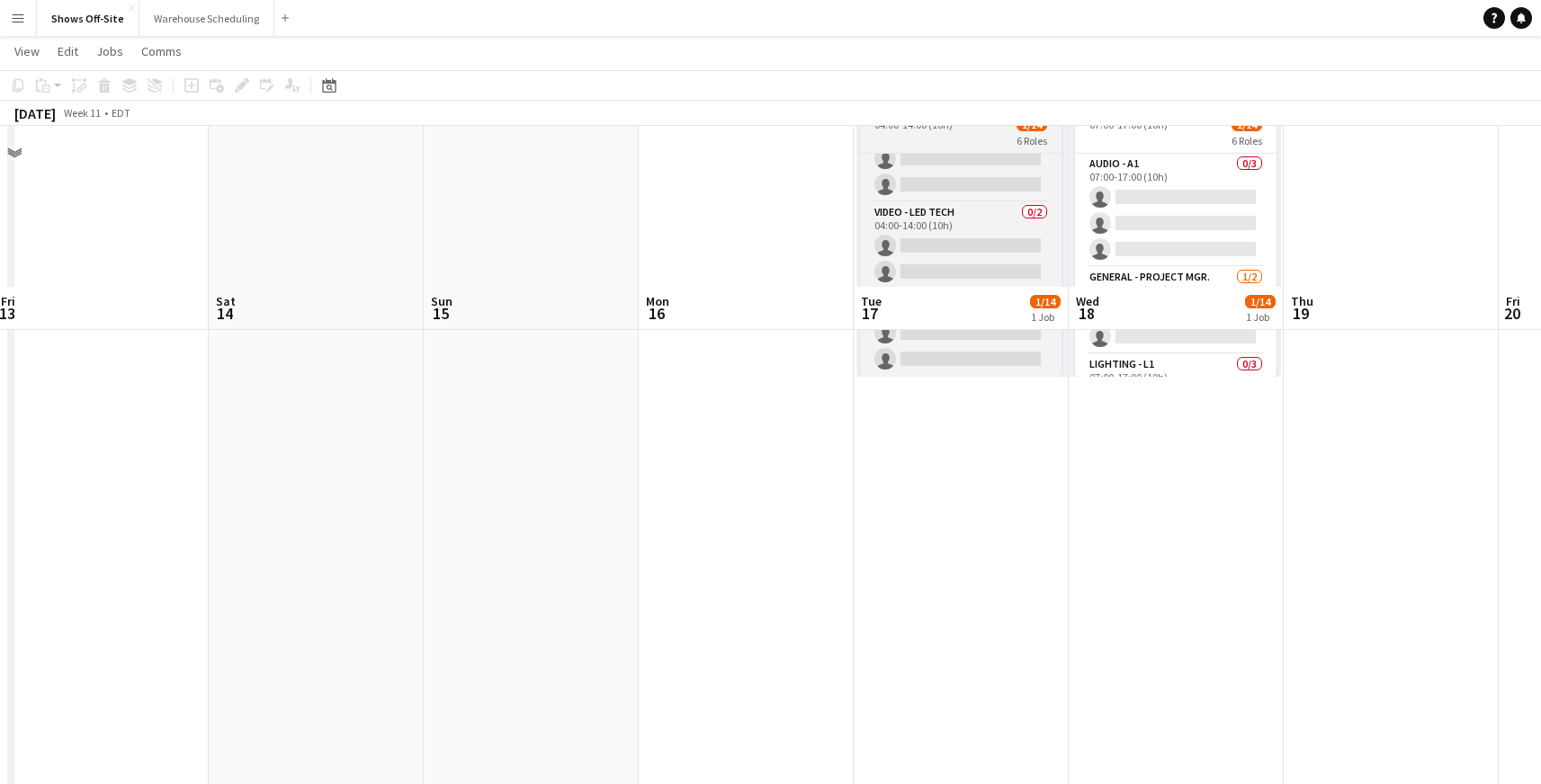
scroll to position [0, 0]
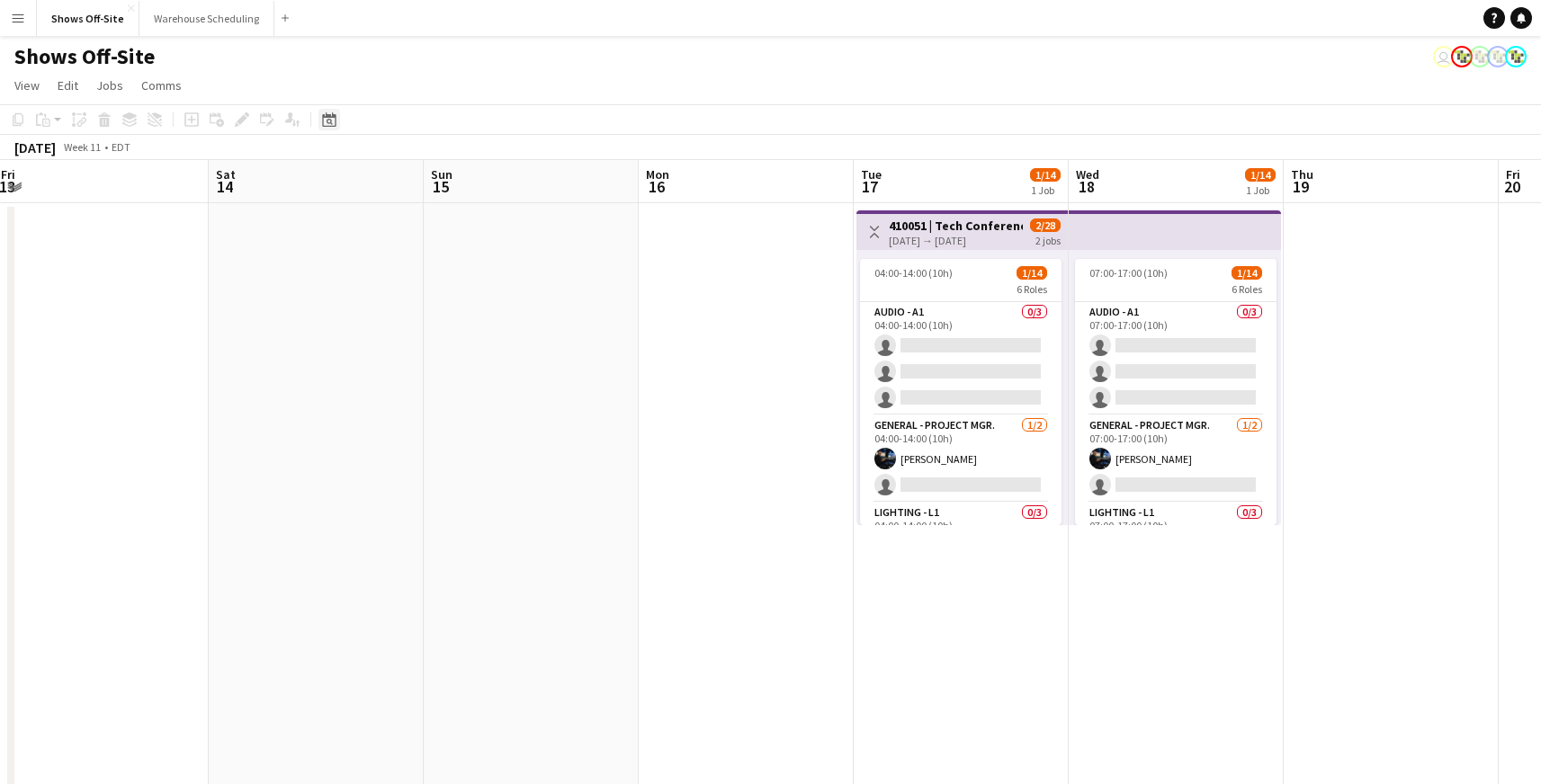
click at [334, 121] on icon "Date picker" at bounding box center [329, 120] width 15 height 15
click at [458, 408] on button "[DATE]" at bounding box center [456, 406] width 52 height 28
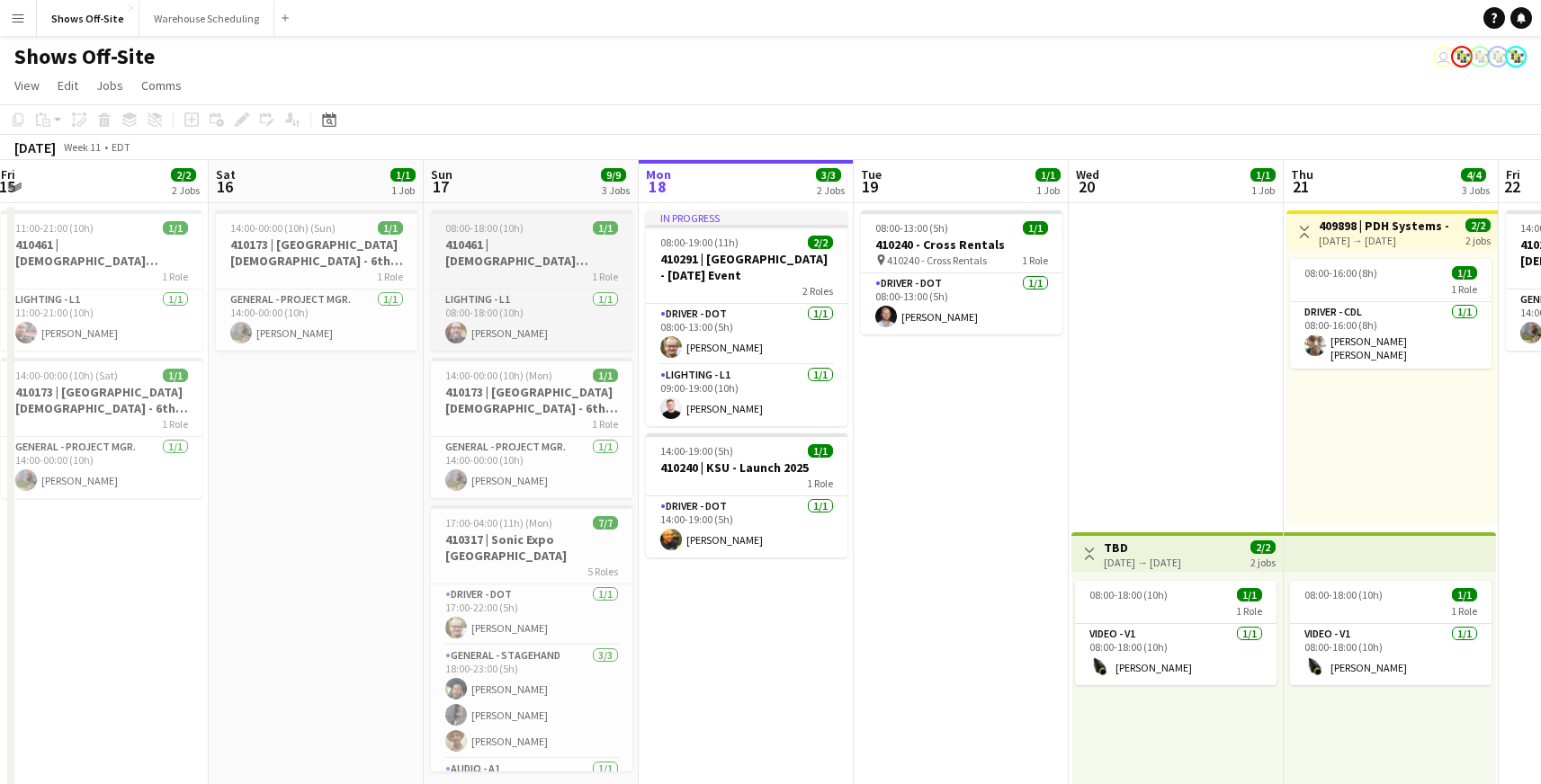
scroll to position [0, 617]
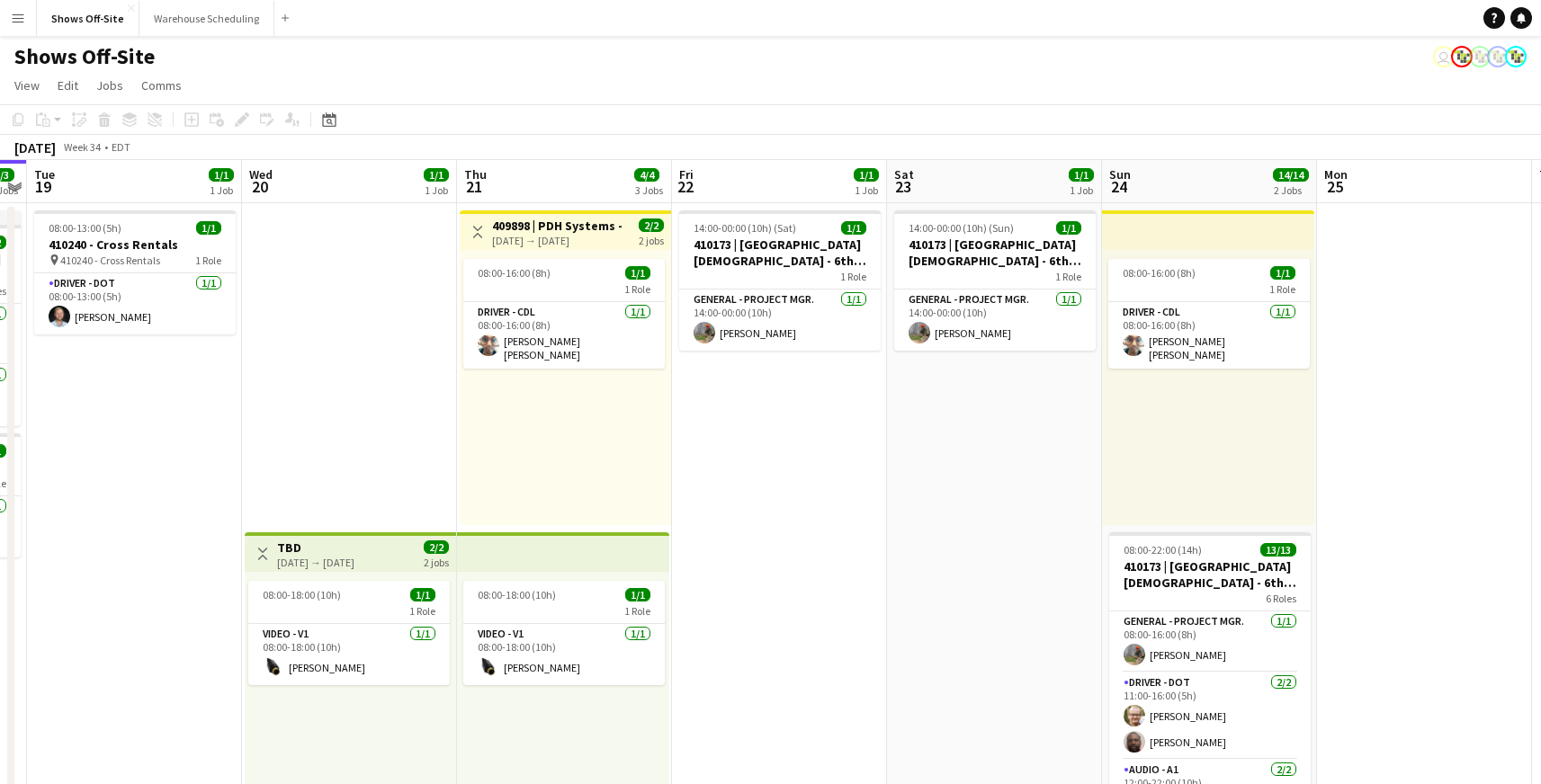
drag, startPoint x: 1187, startPoint y: 330, endPoint x: 93, endPoint y: 449, distance: 1100.5
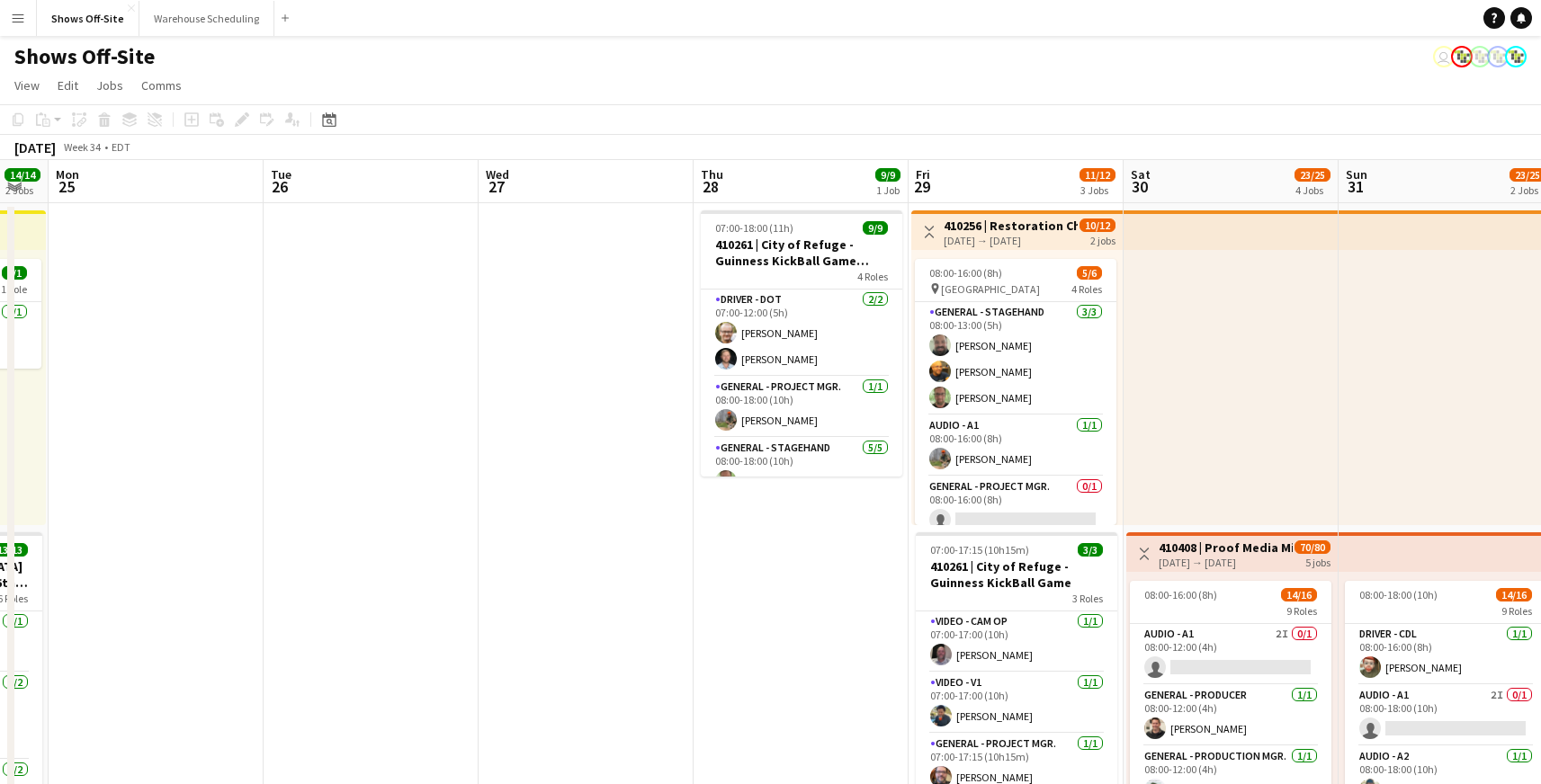
drag, startPoint x: 388, startPoint y: 539, endPoint x: 1003, endPoint y: 513, distance: 615.5
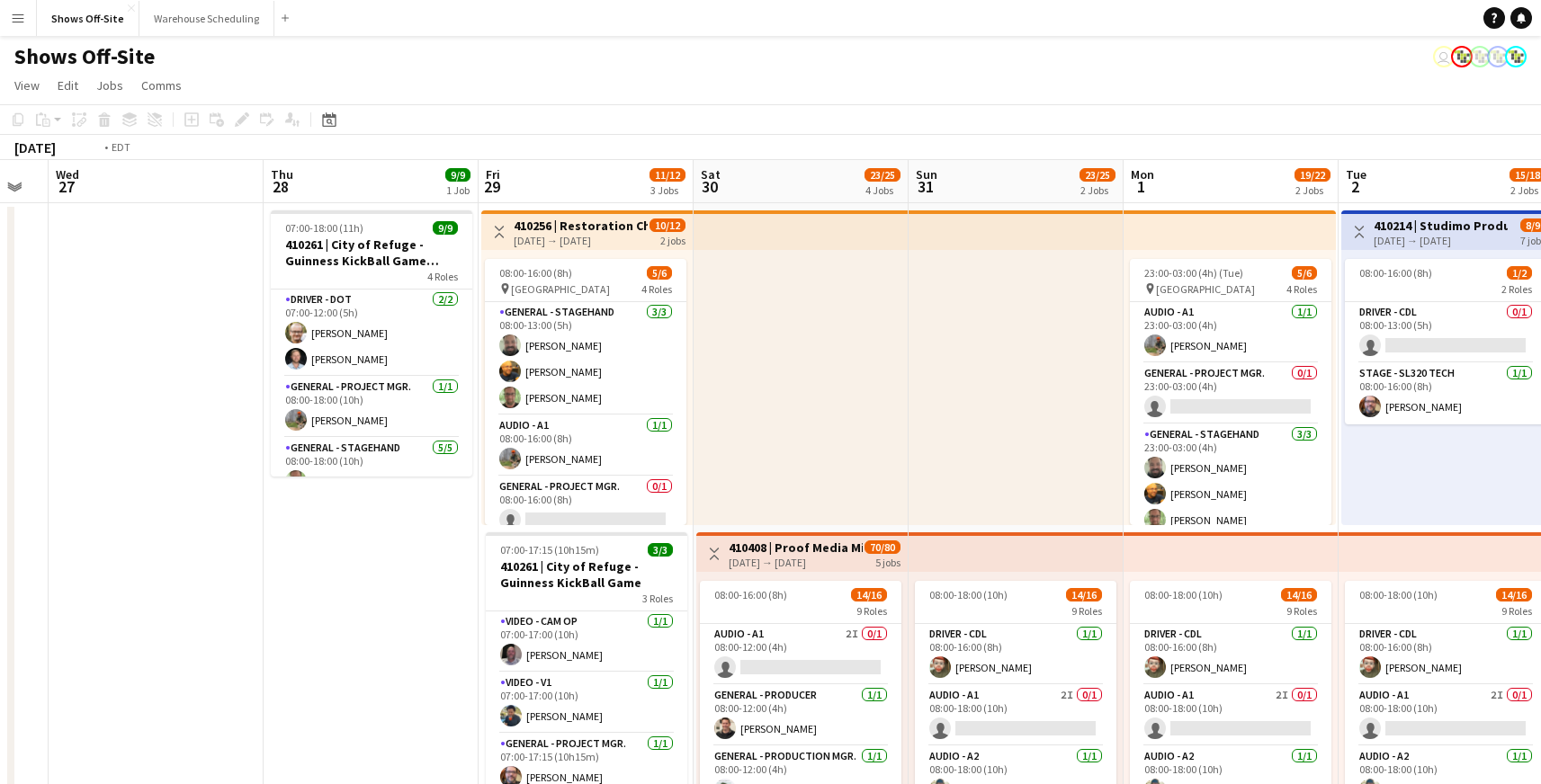
drag, startPoint x: 1003, startPoint y: 513, endPoint x: 962, endPoint y: 478, distance: 53.9
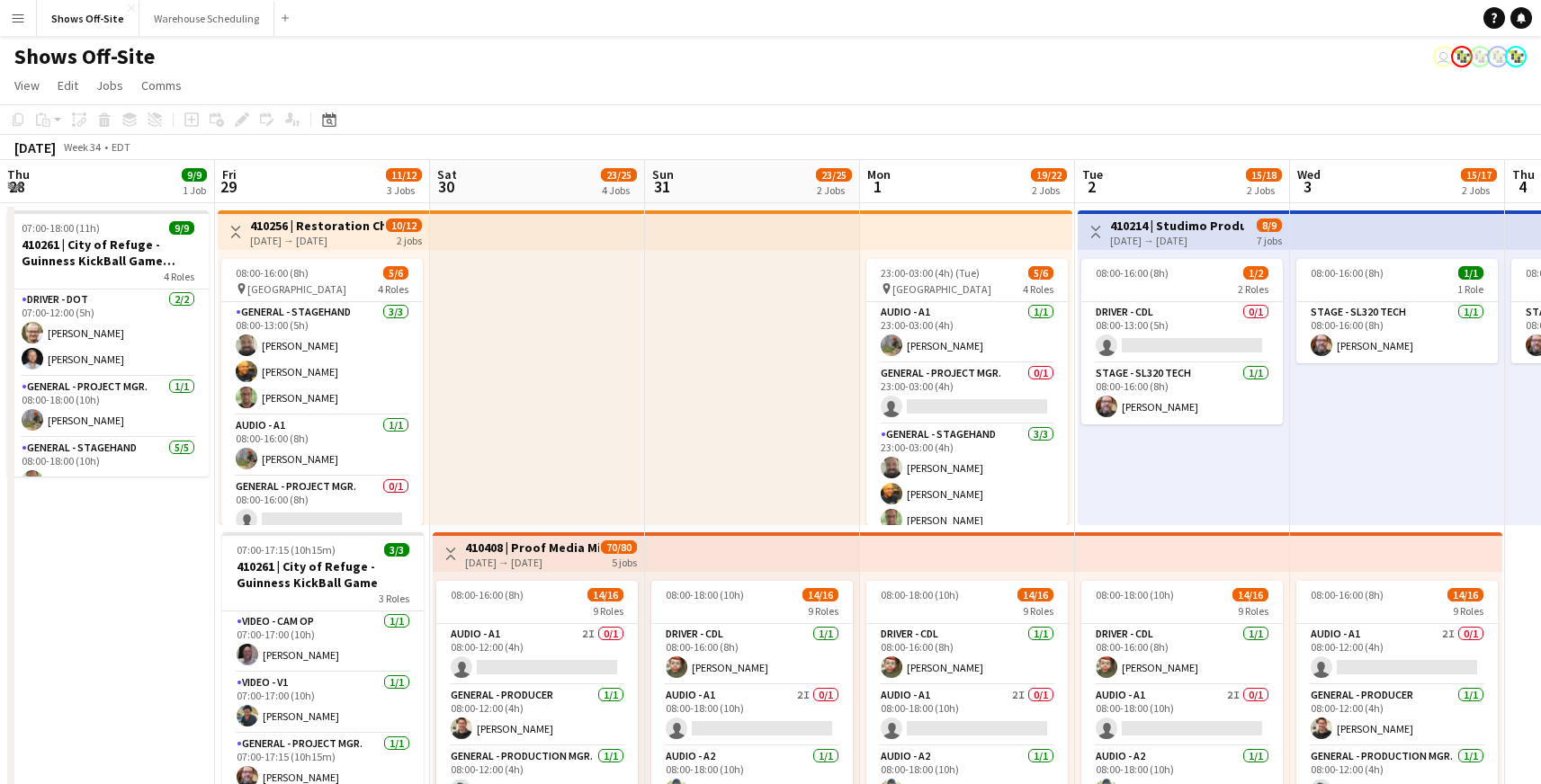
drag, startPoint x: 907, startPoint y: 485, endPoint x: -231, endPoint y: 445, distance: 1138.7
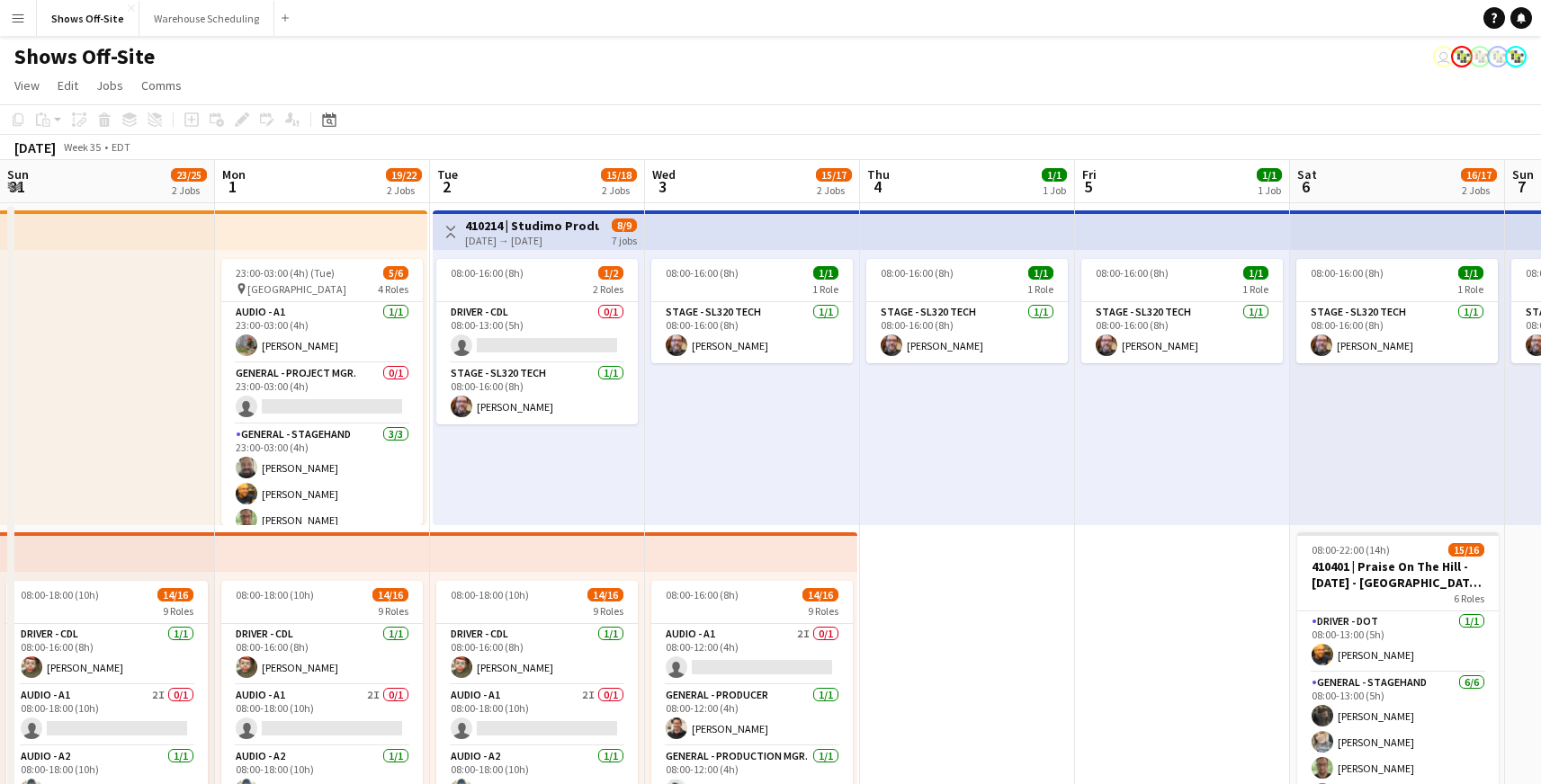
scroll to position [0, 414]
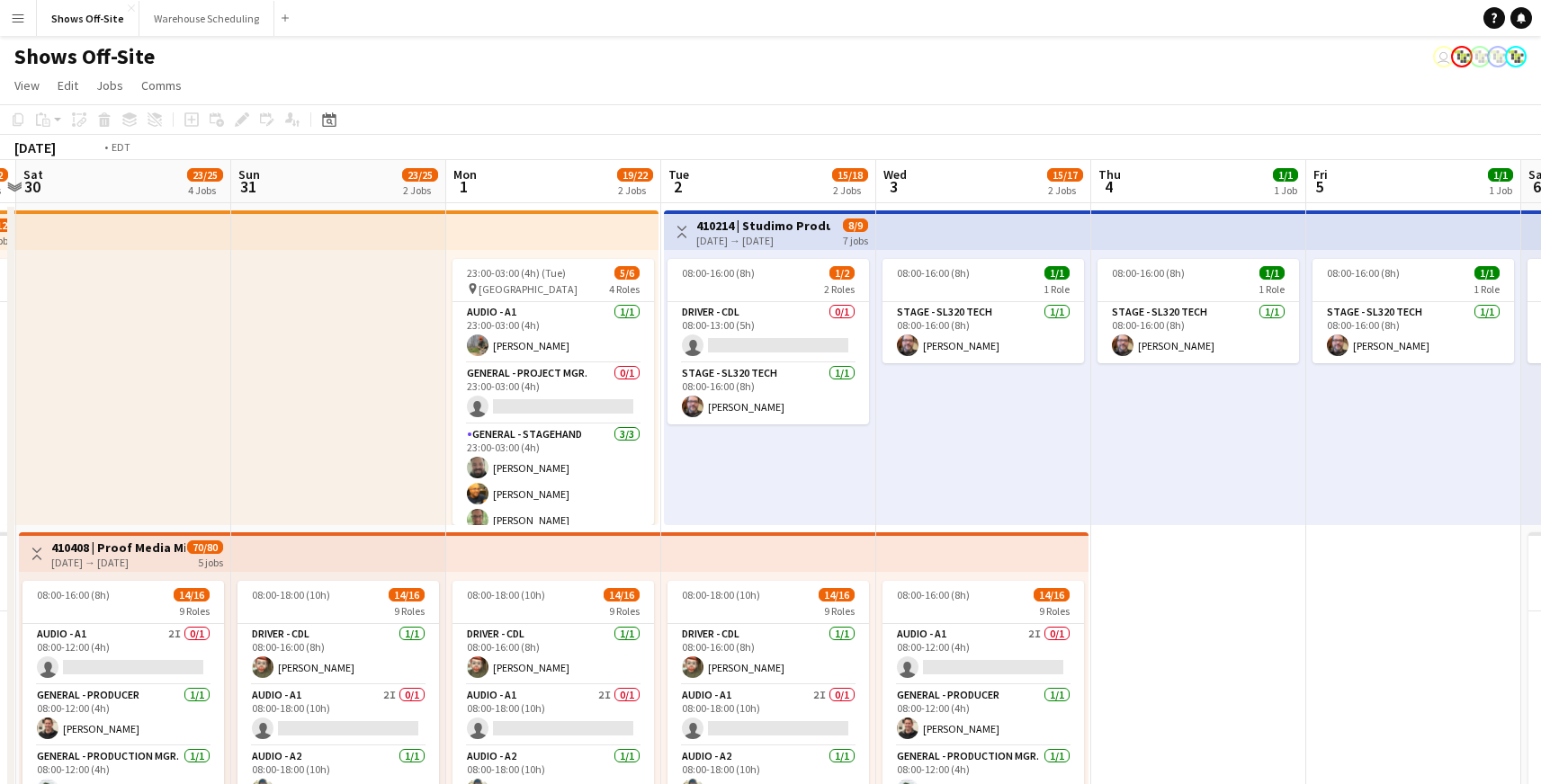
drag, startPoint x: 1147, startPoint y: 431, endPoint x: 393, endPoint y: 479, distance: 755.5
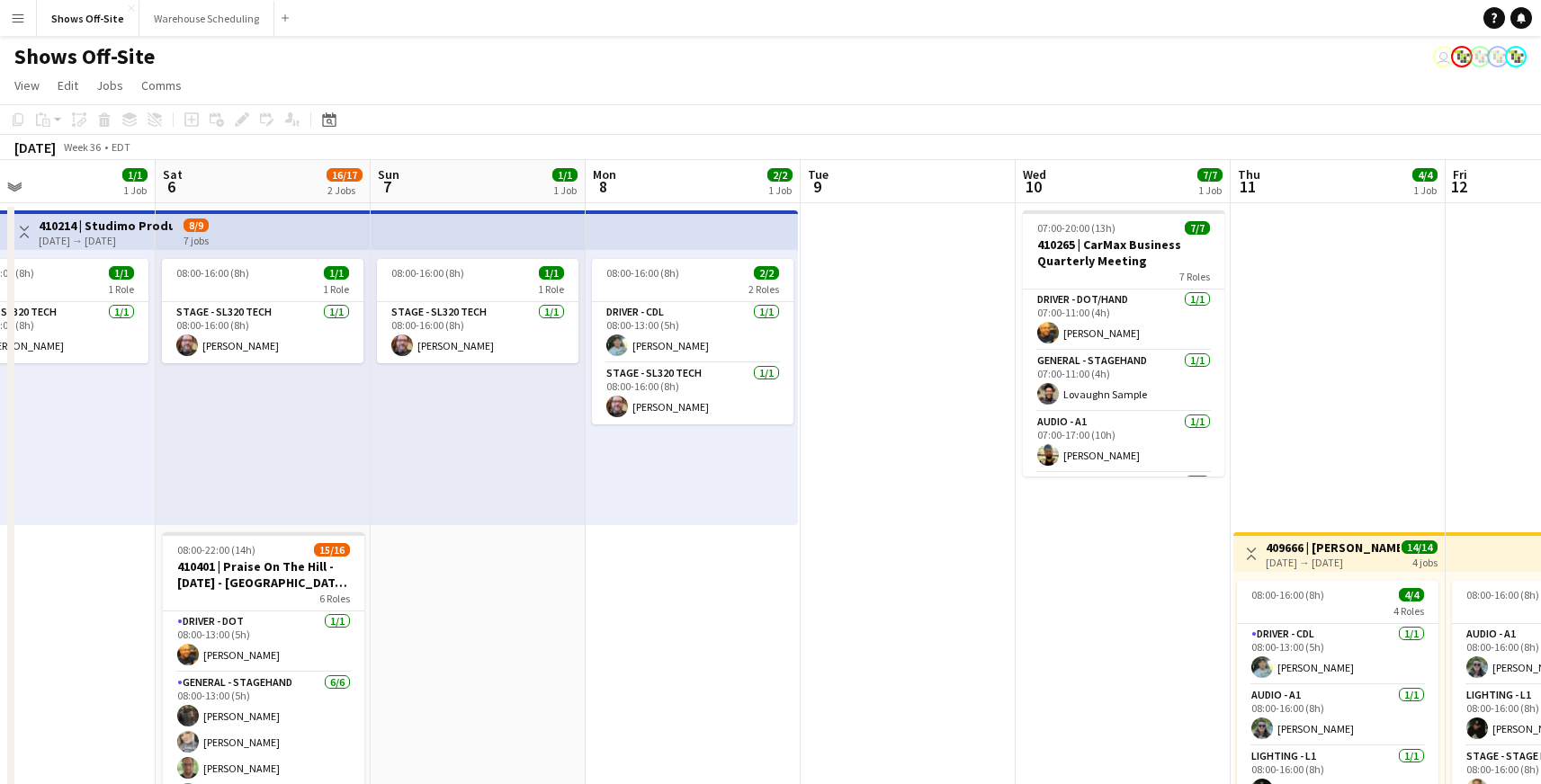
drag, startPoint x: 1225, startPoint y: 442, endPoint x: 1129, endPoint y: 464, distance: 98.5
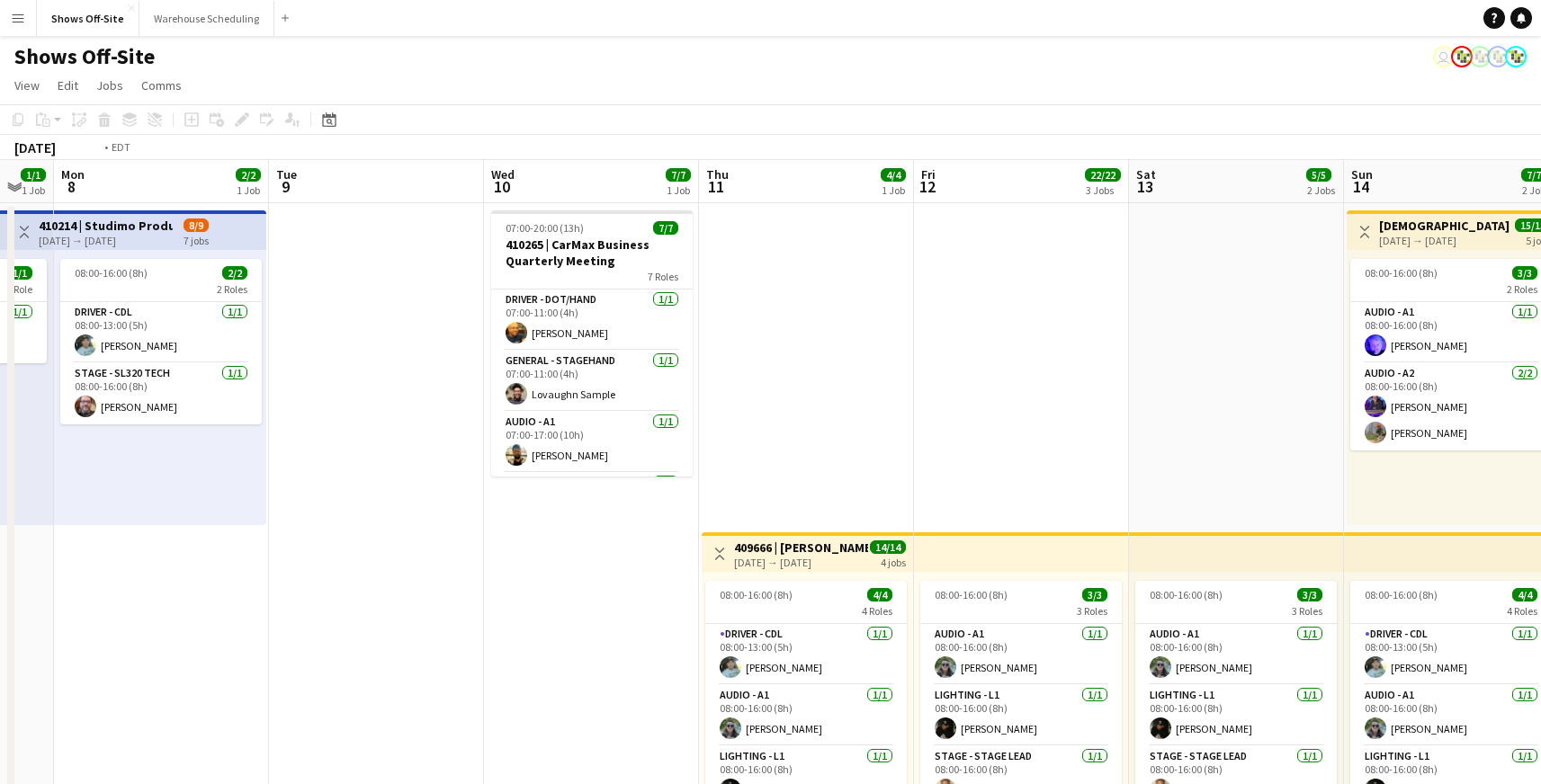
drag, startPoint x: 1129, startPoint y: 464, endPoint x: 944, endPoint y: 489, distance: 186.7
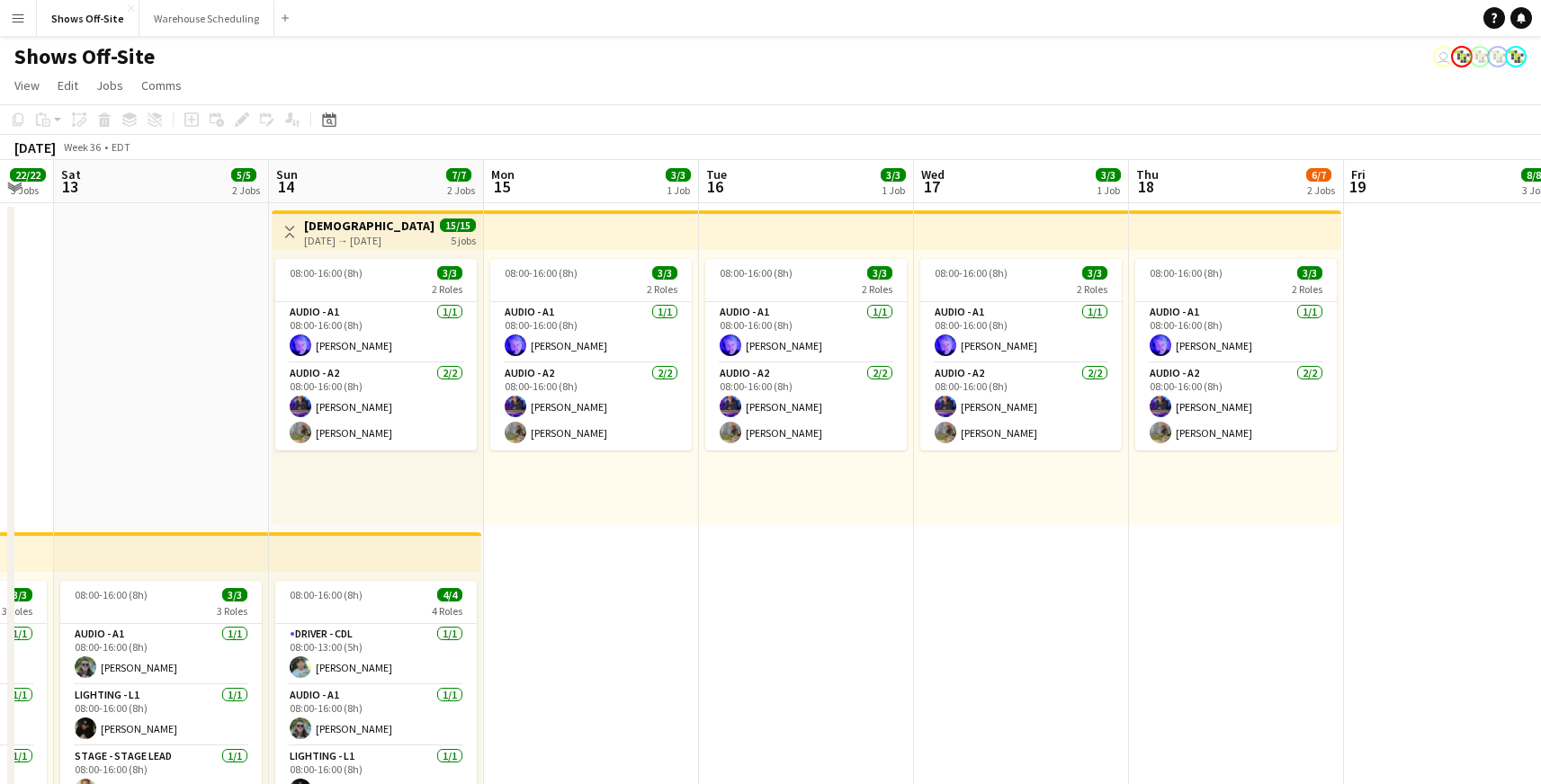
scroll to position [0, 430]
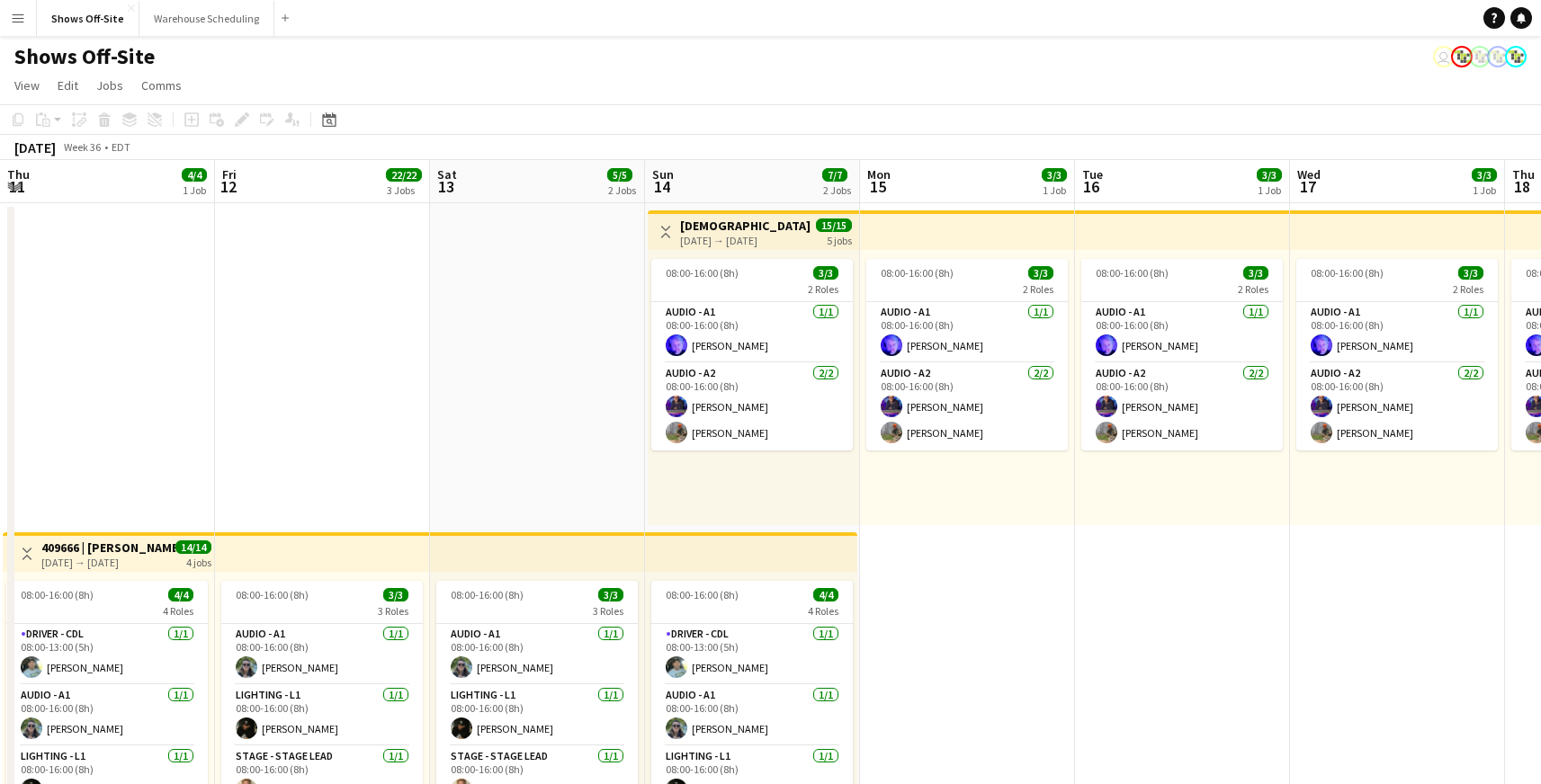
drag, startPoint x: 944, startPoint y: 489, endPoint x: 1078, endPoint y: 538, distance: 142.7
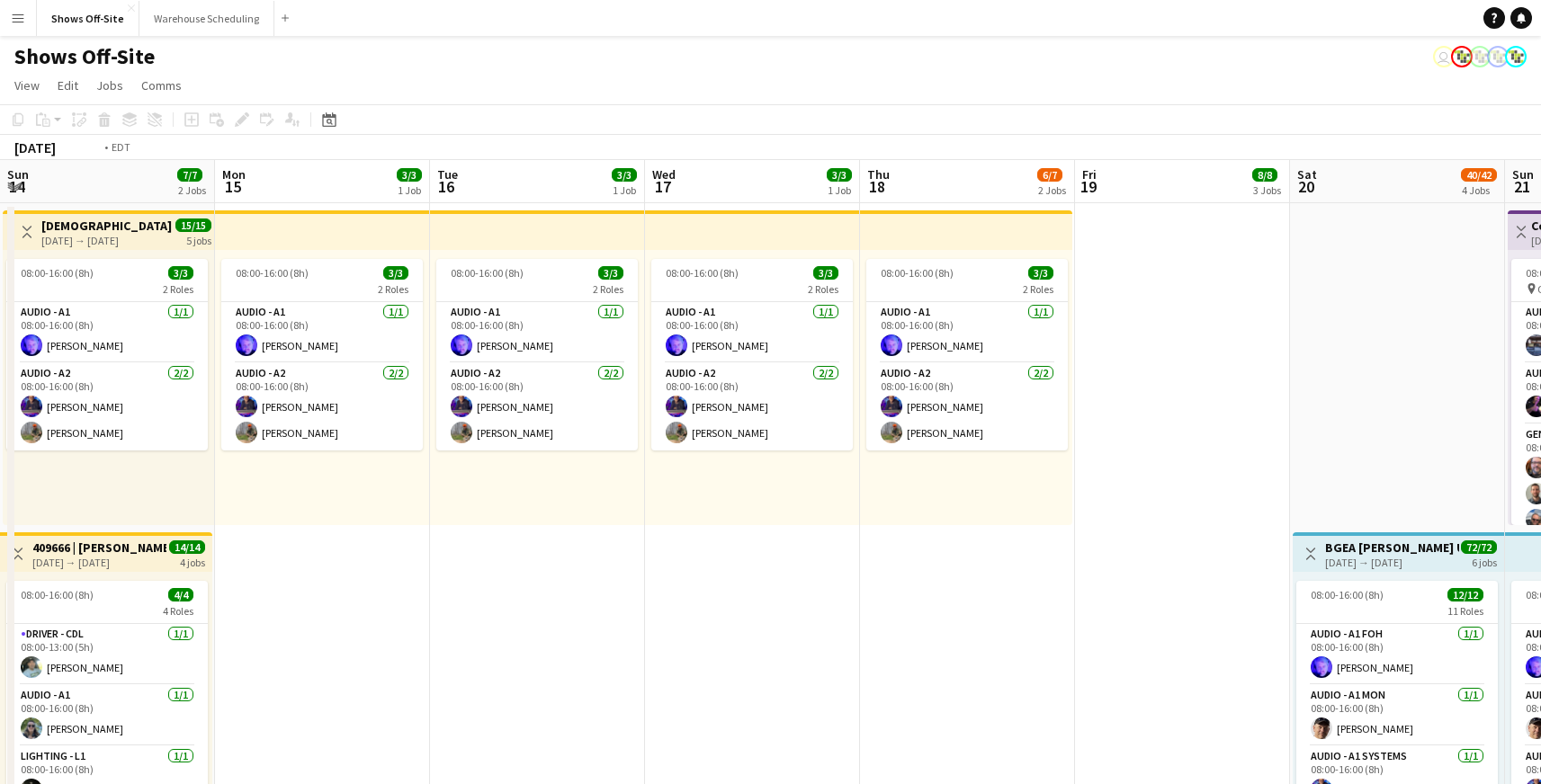
drag, startPoint x: 1078, startPoint y: 538, endPoint x: 1065, endPoint y: 596, distance: 59.4
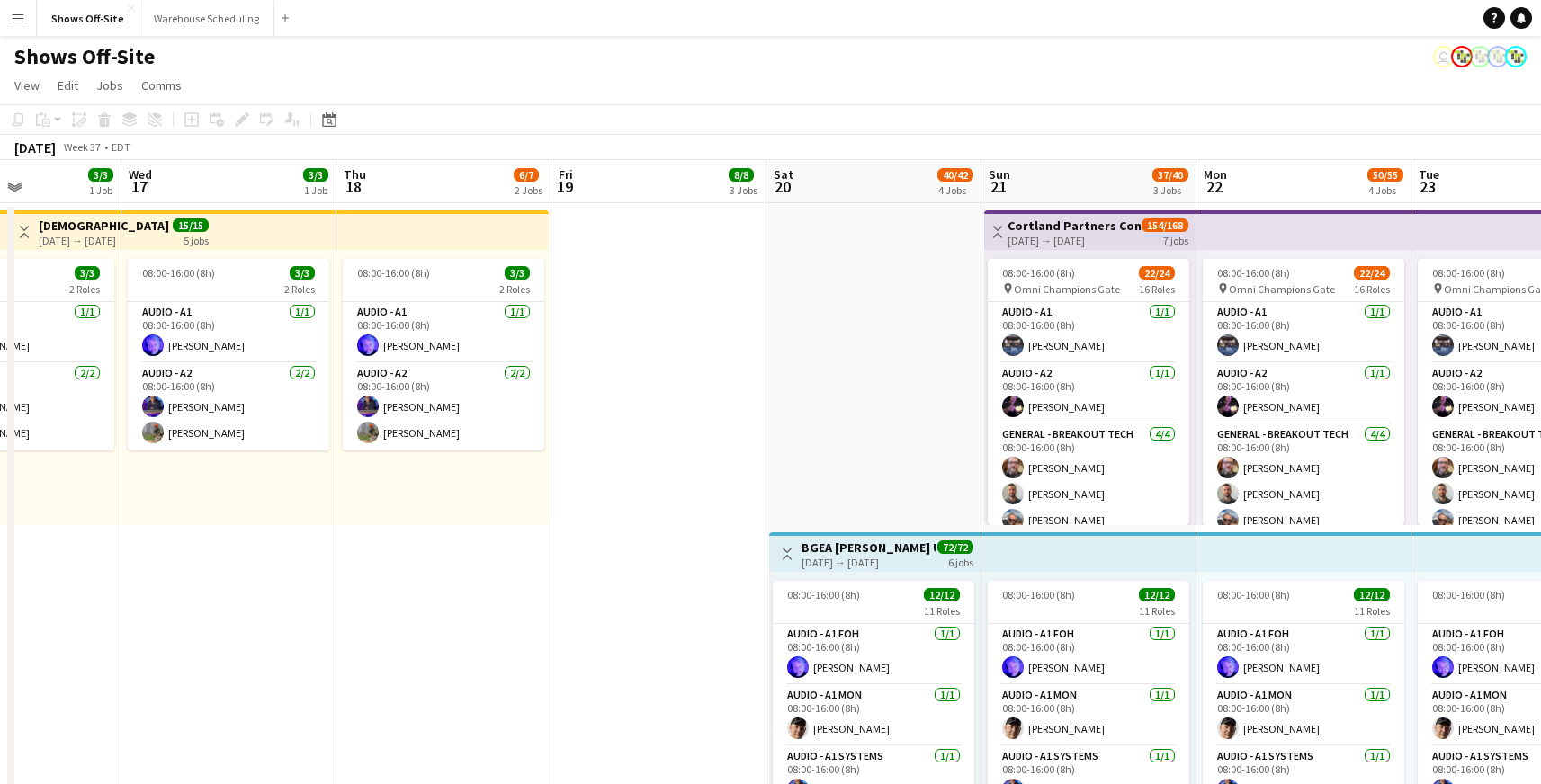
drag, startPoint x: 1065, startPoint y: 596, endPoint x: 805, endPoint y: 585, distance: 260.2
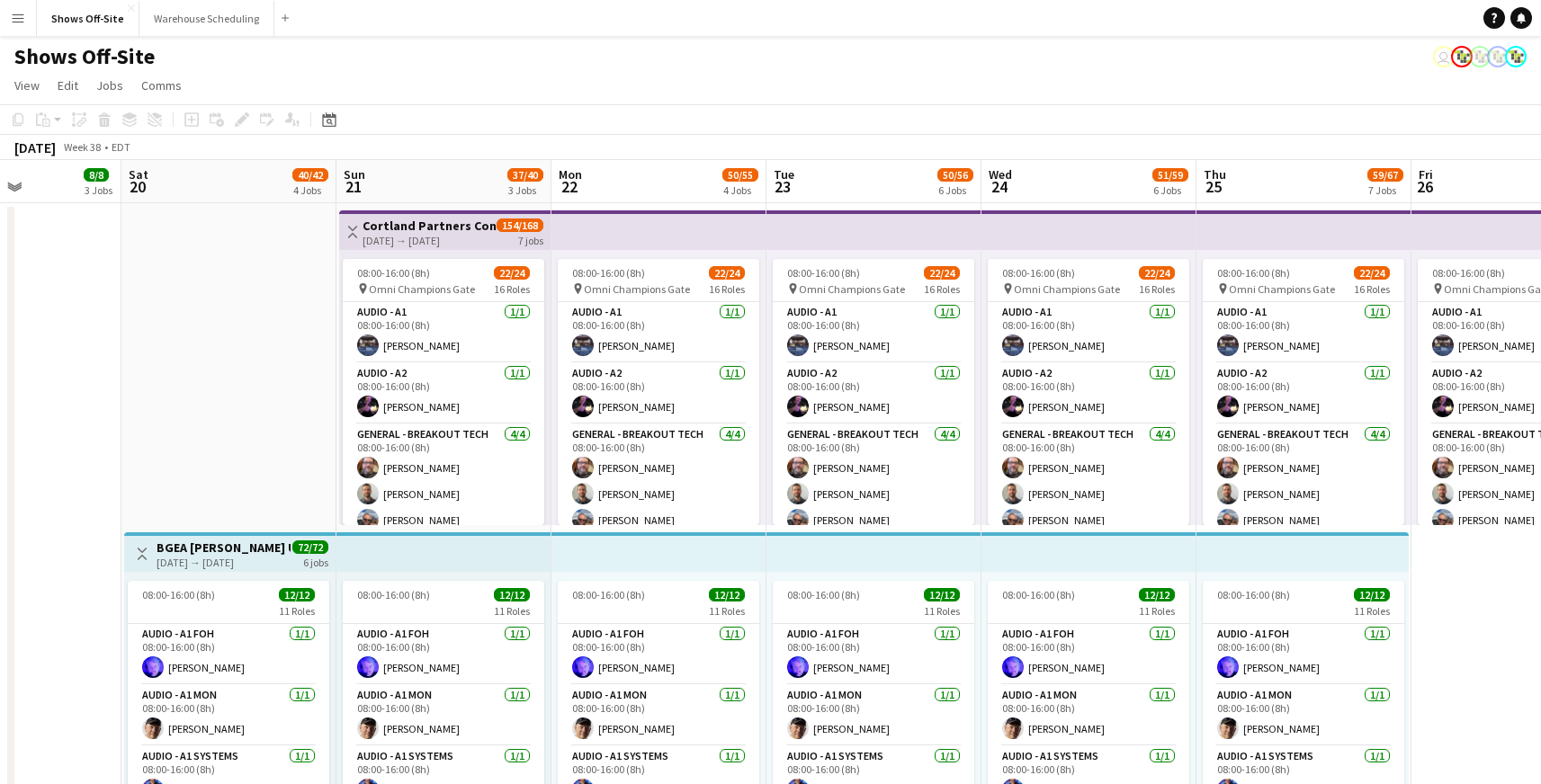
drag, startPoint x: 805, startPoint y: 585, endPoint x: 567, endPoint y: 522, distance: 246.2
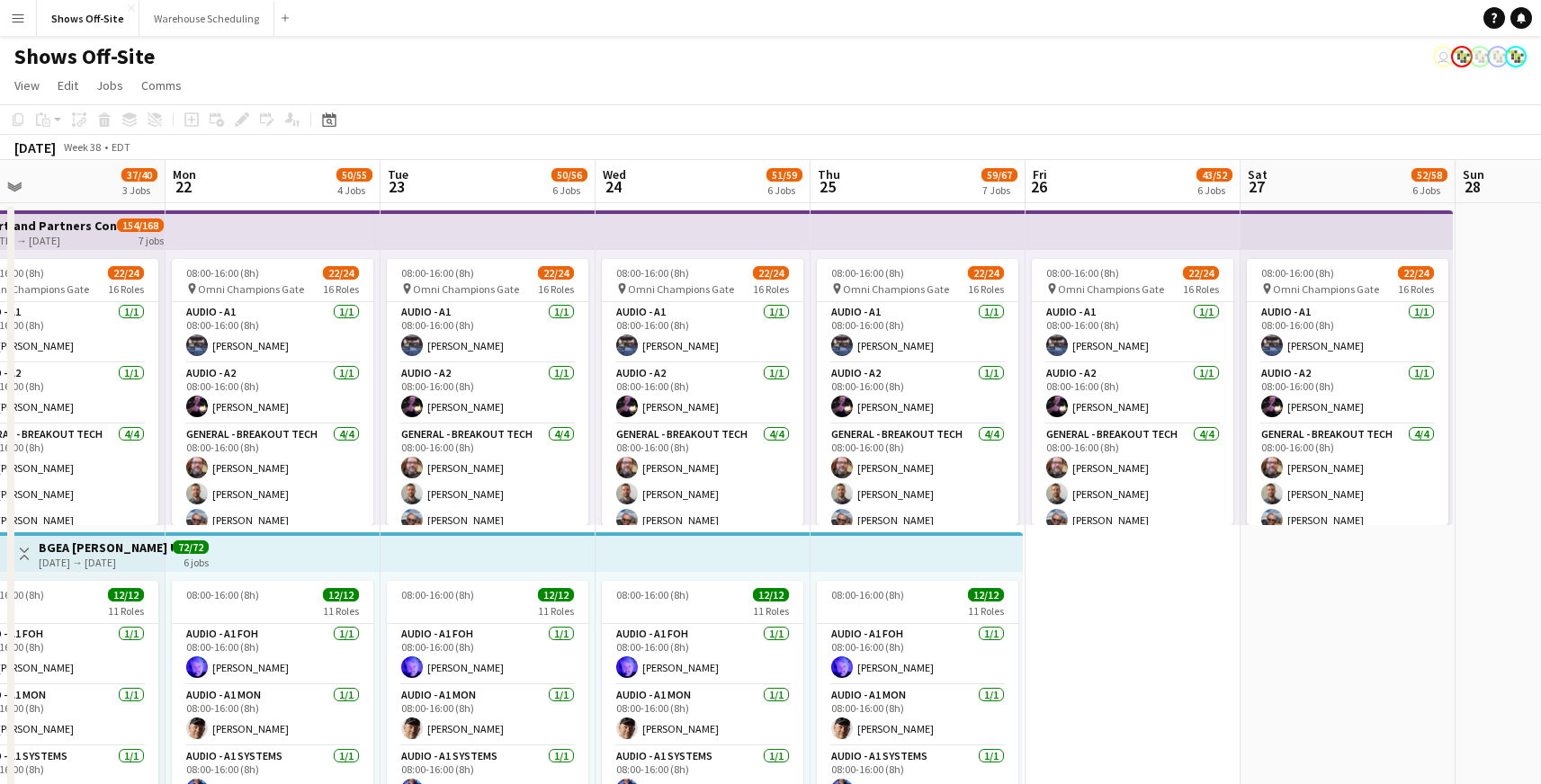
scroll to position [0, 479]
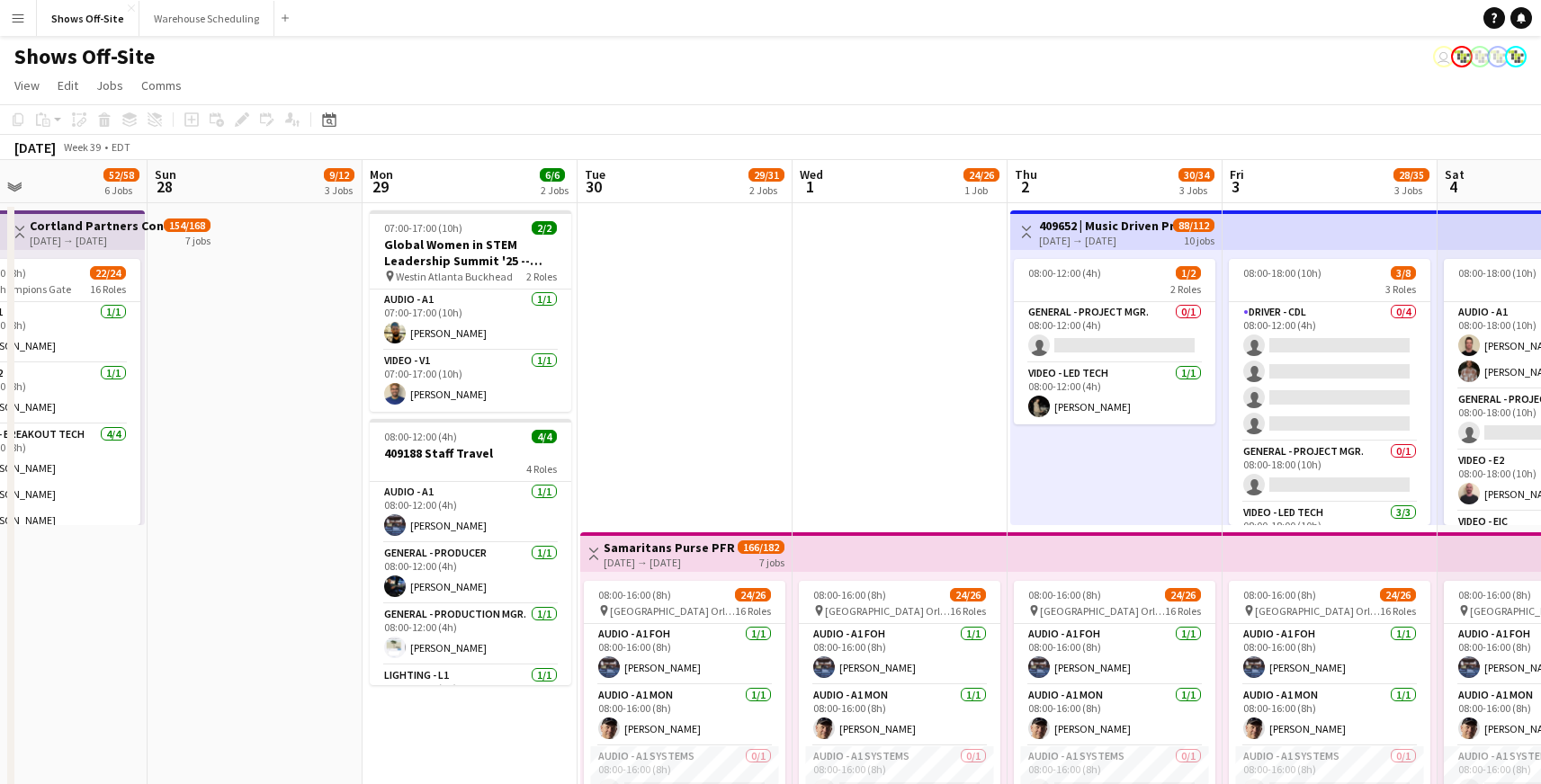
drag, startPoint x: 1351, startPoint y: 635, endPoint x: 1232, endPoint y: 474, distance: 200.2
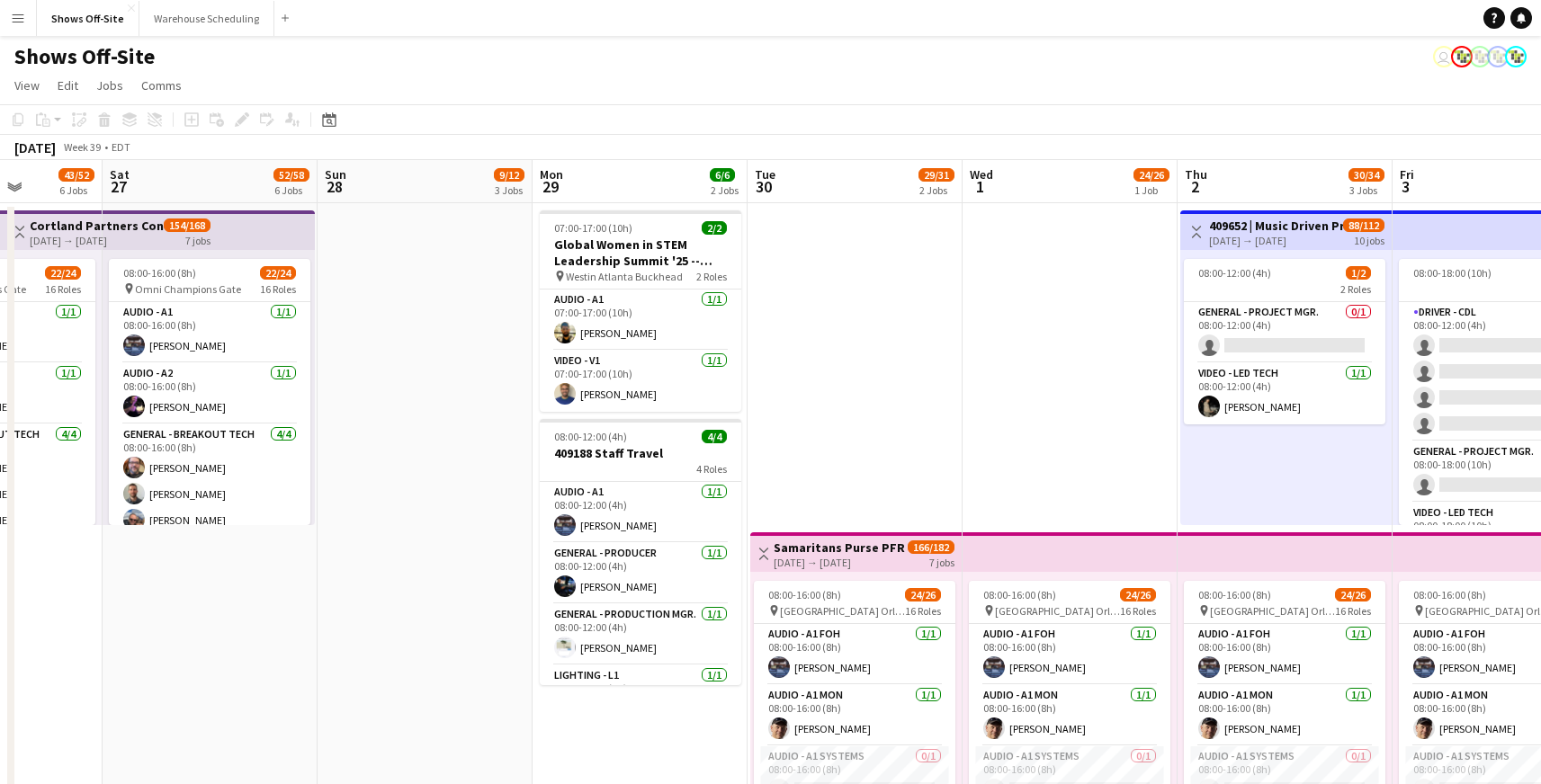
scroll to position [0, 802]
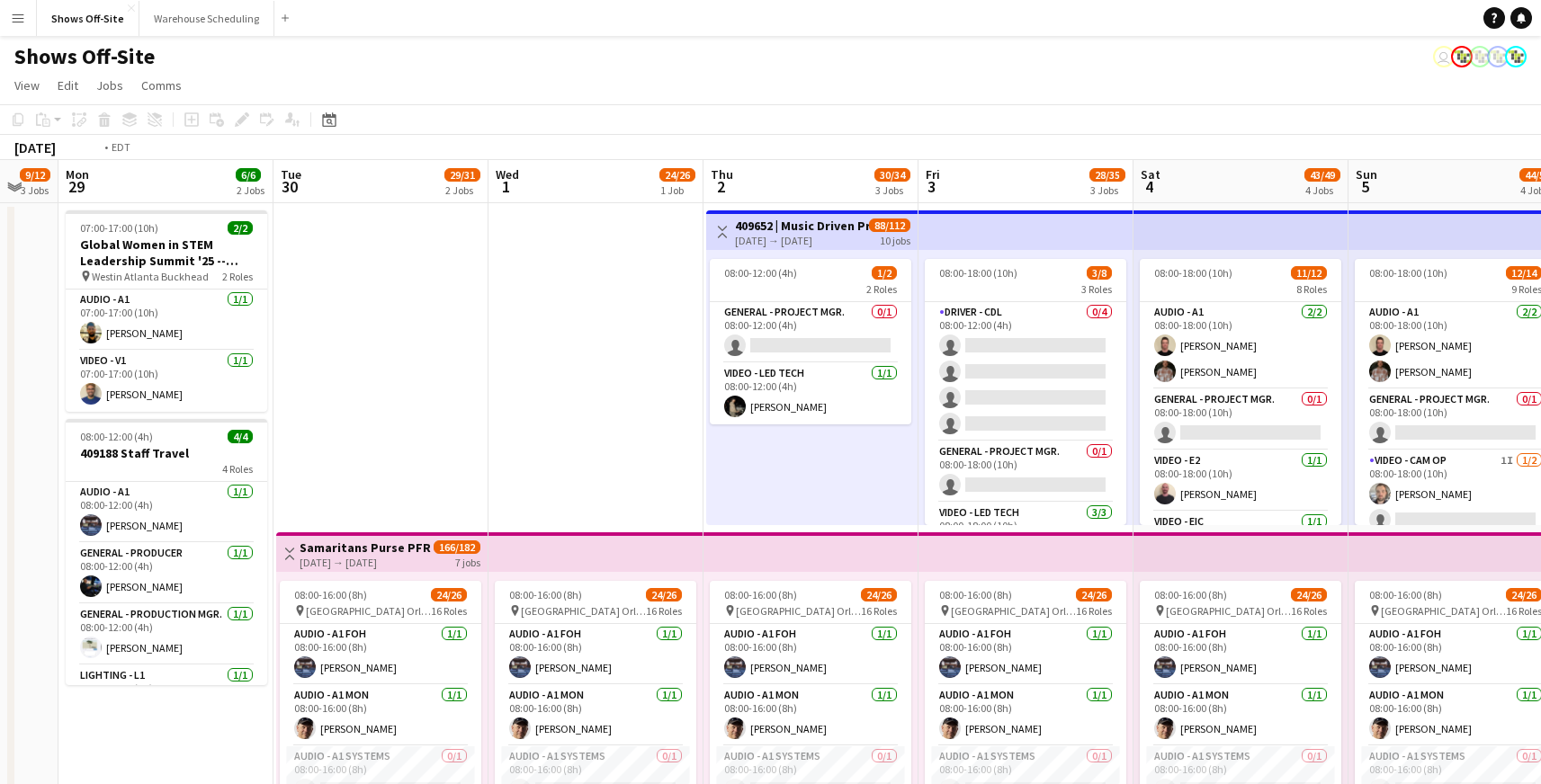
drag, startPoint x: 1233, startPoint y: 460, endPoint x: 432, endPoint y: 459, distance: 801.0
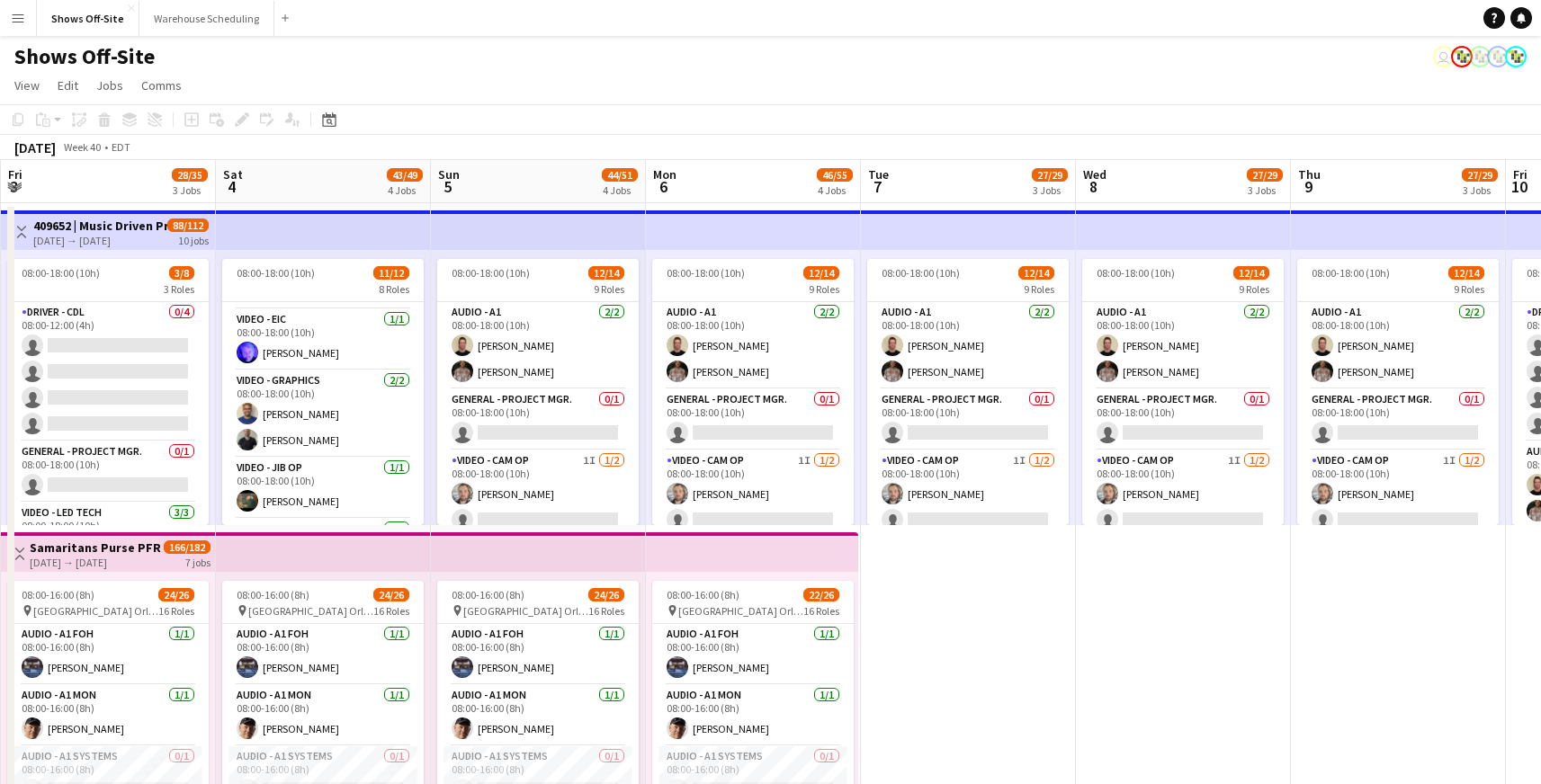
scroll to position [0, 869]
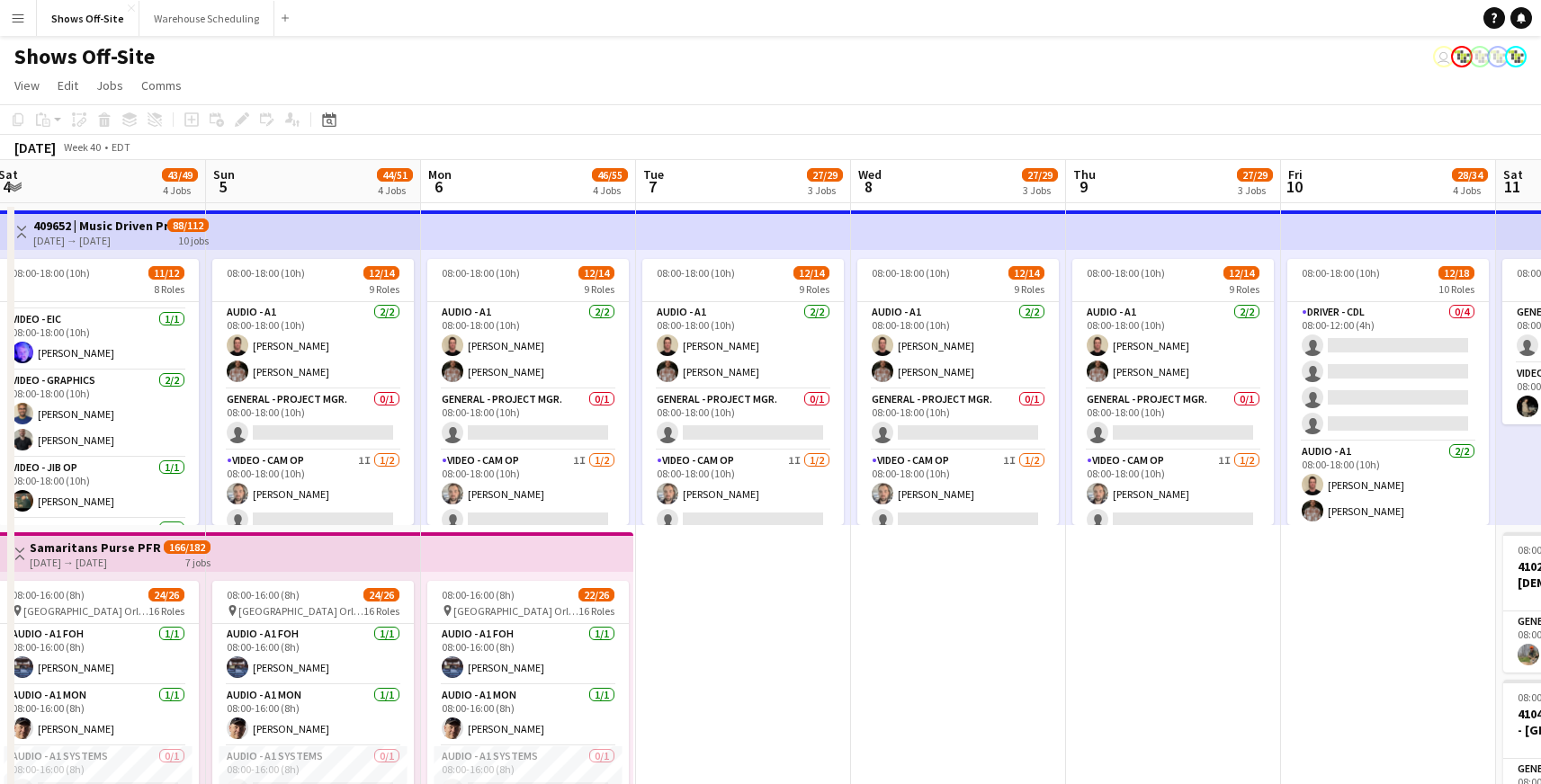
drag, startPoint x: 1449, startPoint y: 572, endPoint x: 640, endPoint y: 600, distance: 809.5
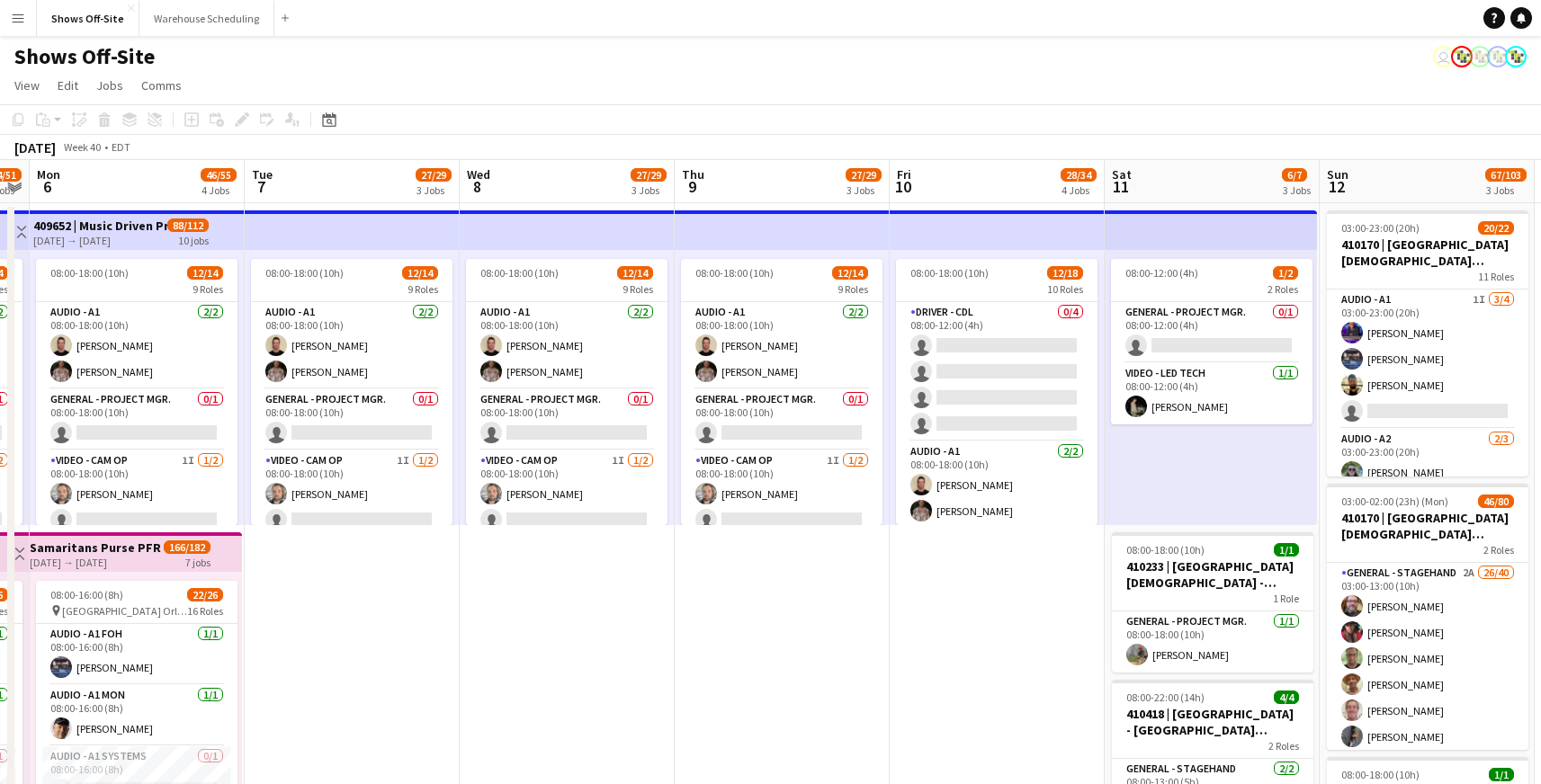
scroll to position [0, 832]
drag, startPoint x: 1019, startPoint y: 615, endPoint x: 626, endPoint y: 619, distance: 393.0
